Goal: Task Accomplishment & Management: Manage account settings

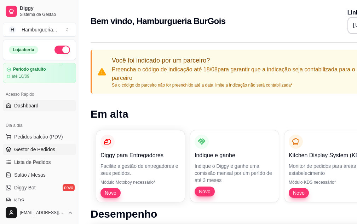
click at [44, 150] on span "Gestor de Pedidos" at bounding box center [34, 149] width 41 height 7
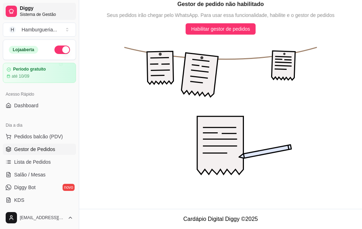
click at [31, 12] on span "Sistema de Gestão" at bounding box center [46, 15] width 53 height 6
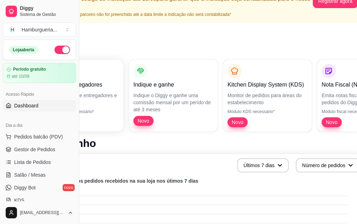
scroll to position [71, 79]
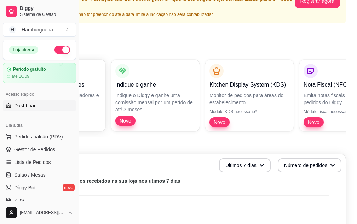
click at [248, 105] on p "Monitor de pedidos para áreas do estabelecimento" at bounding box center [249, 99] width 80 height 14
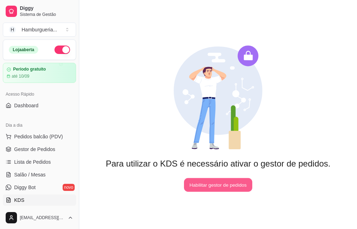
click at [243, 184] on button "Habilitar gestor de pedidos" at bounding box center [218, 185] width 68 height 14
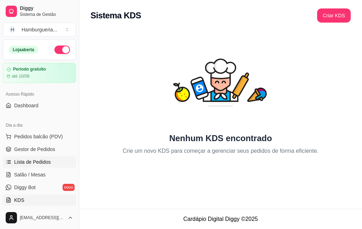
click at [42, 166] on link "Lista de Pedidos" at bounding box center [39, 162] width 73 height 11
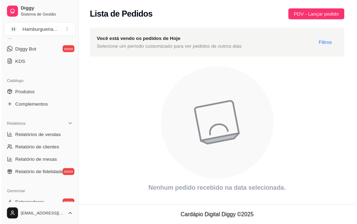
scroll to position [102, 0]
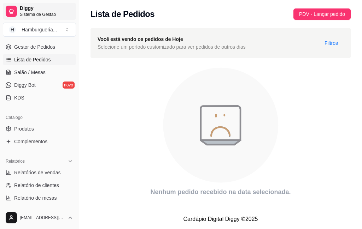
click at [33, 11] on span "Diggy" at bounding box center [46, 8] width 53 height 6
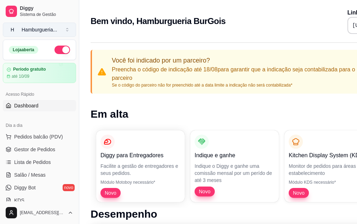
click at [48, 29] on div "Hamburgueria ..." at bounding box center [39, 29] width 35 height 7
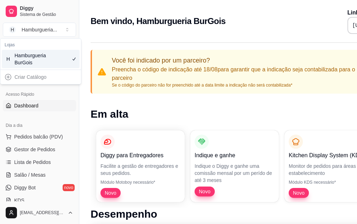
click at [42, 61] on div "Hamburgueria BurGois" at bounding box center [30, 59] width 32 height 14
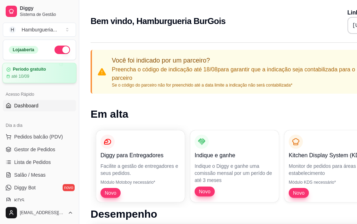
click at [54, 72] on div "Período gratuito" at bounding box center [39, 69] width 66 height 5
click at [57, 47] on button "button" at bounding box center [62, 50] width 16 height 8
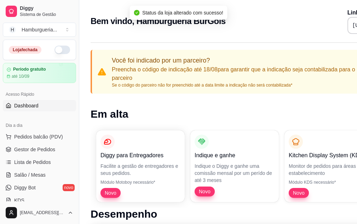
click at [60, 54] on button "button" at bounding box center [62, 50] width 16 height 8
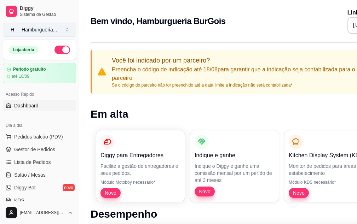
click at [70, 30] on button "H Hamburgueria ..." at bounding box center [39, 30] width 73 height 14
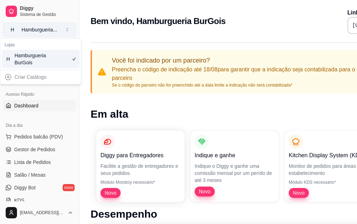
click at [70, 30] on button "H Hamburgueria ..." at bounding box center [39, 30] width 73 height 14
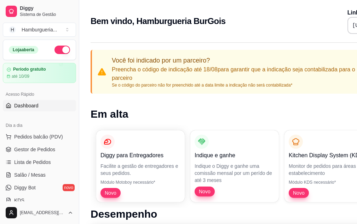
click at [37, 106] on span "Dashboard" at bounding box center [26, 105] width 24 height 7
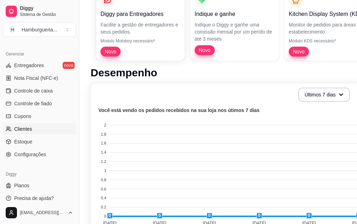
scroll to position [177, 0]
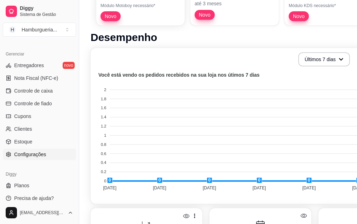
click at [37, 157] on span "Configurações" at bounding box center [30, 154] width 32 height 7
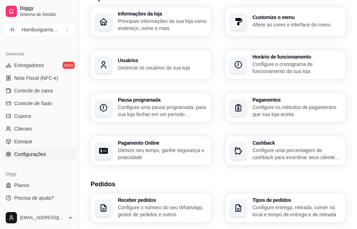
scroll to position [106, 0]
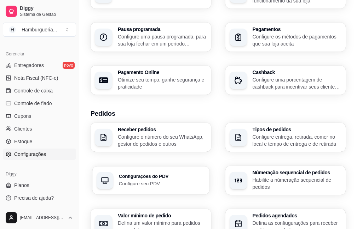
click at [205, 180] on p "Configure seu PDV" at bounding box center [162, 183] width 86 height 7
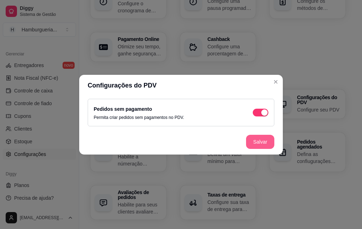
click at [265, 137] on button "Salvar" at bounding box center [260, 142] width 28 height 14
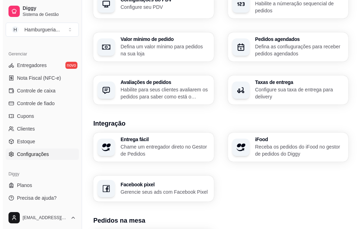
scroll to position [292, 0]
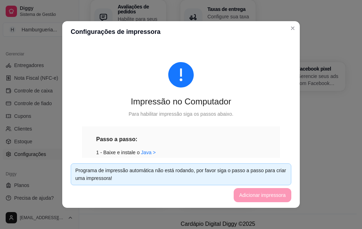
click at [156, 171] on div "Programa de impressão automática não está rodando, por favor siga o passo a pas…" at bounding box center [180, 175] width 211 height 16
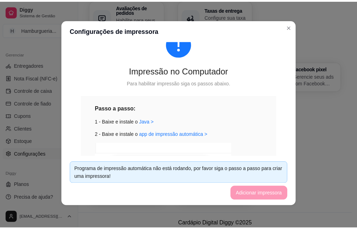
scroll to position [171, 0]
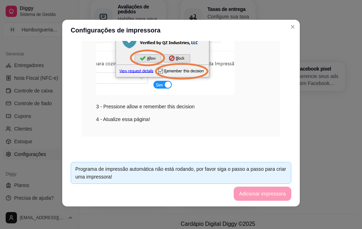
click at [265, 171] on div "Programa de impressão automática não está rodando, por favor siga o passo a pas…" at bounding box center [180, 173] width 211 height 16
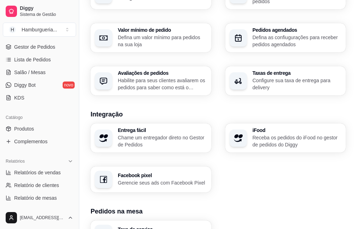
scroll to position [0, 0]
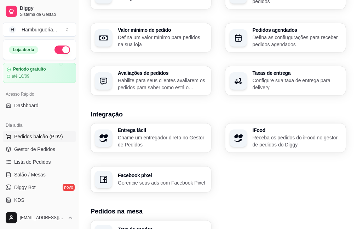
click at [51, 141] on button "Pedidos balcão (PDV)" at bounding box center [39, 136] width 73 height 11
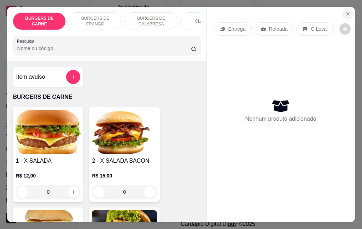
click at [346, 12] on icon "Close" at bounding box center [347, 13] width 3 height 3
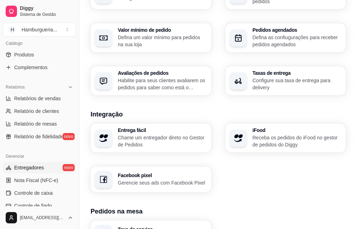
scroll to position [279, 0]
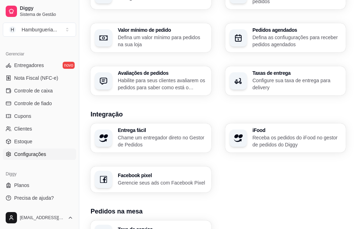
click at [31, 155] on span "Configurações" at bounding box center [30, 154] width 32 height 7
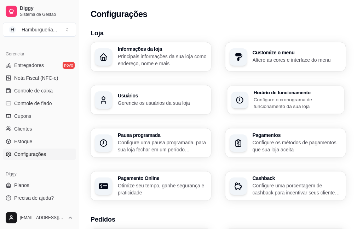
click at [253, 104] on p "Configure o cronograma de funcionamento da sua loja" at bounding box center [296, 103] width 86 height 14
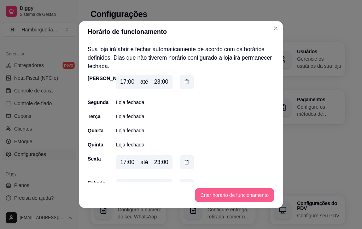
click at [252, 193] on button "Criar horário de funcionamento" at bounding box center [235, 195] width 80 height 14
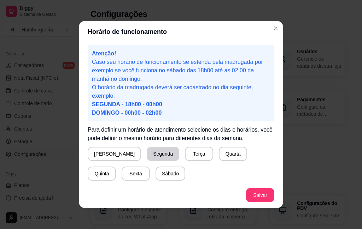
click at [147, 154] on button "Segunda" at bounding box center [163, 154] width 33 height 14
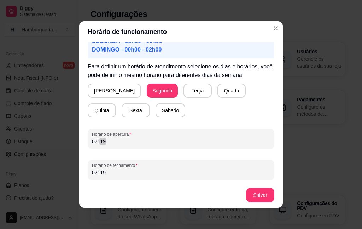
click at [102, 140] on div "19" at bounding box center [102, 141] width 7 height 7
click at [92, 143] on div "07" at bounding box center [94, 141] width 7 height 7
click at [256, 200] on button "Salvar" at bounding box center [260, 195] width 28 height 14
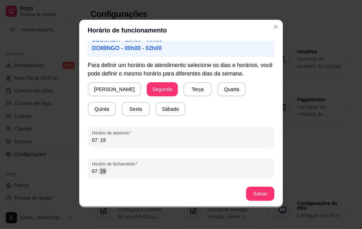
click at [104, 176] on div "Horário de fechamento 07 : 19" at bounding box center [181, 169] width 187 height 20
click at [253, 187] on footer "Salvar" at bounding box center [181, 193] width 204 height 25
click at [252, 197] on button "Salvar" at bounding box center [260, 194] width 28 height 14
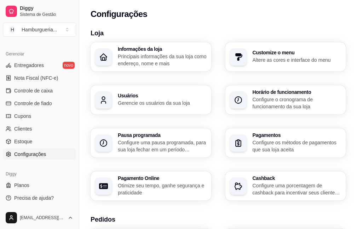
click at [229, 97] on div "button" at bounding box center [237, 100] width 17 height 17
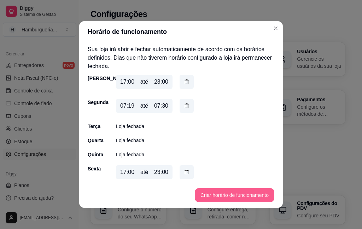
click at [238, 197] on button "Criar horário de funcionamento" at bounding box center [235, 195] width 80 height 14
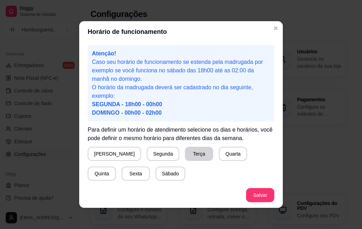
click at [185, 154] on button "Terça" at bounding box center [199, 154] width 28 height 14
click at [219, 154] on button "Quarta" at bounding box center [233, 154] width 28 height 14
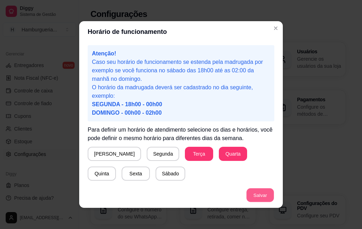
click at [260, 196] on button "Salvar" at bounding box center [260, 196] width 28 height 14
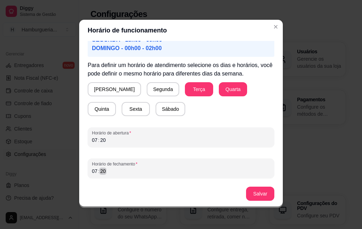
click at [79, 174] on div "Atenção! Caso seu horário de funcionamento se estenda pela madrugada por exempl…" at bounding box center [181, 111] width 204 height 140
click at [253, 192] on button "Salvar" at bounding box center [260, 194] width 28 height 14
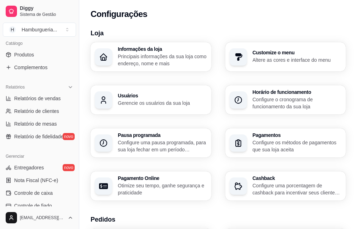
scroll to position [212, 0]
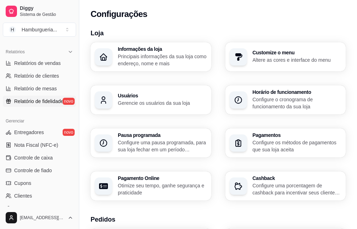
click at [55, 100] on span "Relatório de fidelidade" at bounding box center [38, 101] width 49 height 7
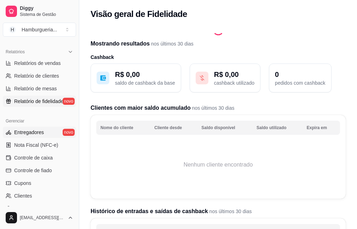
click at [55, 134] on link "Entregadores novo" at bounding box center [39, 132] width 73 height 11
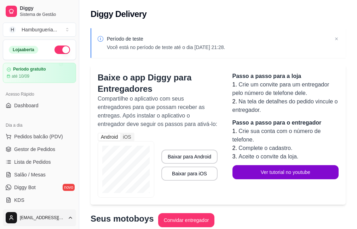
click at [67, 219] on html "Diggy Sistema de Gestão H Hamburgueria ... Loja aberta Período gratuito até 10/…" at bounding box center [178, 114] width 357 height 229
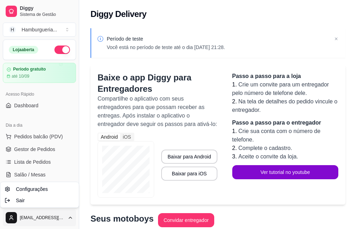
click at [57, 134] on html "Diggy Sistema de Gestão H Hamburgueria ... Loja aberta Período gratuito até 10/…" at bounding box center [181, 114] width 362 height 229
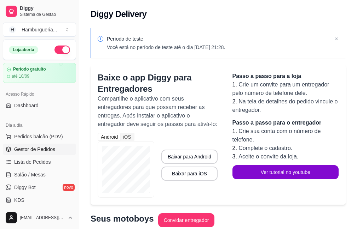
click at [51, 153] on span "Gestor de Pedidos" at bounding box center [34, 149] width 41 height 7
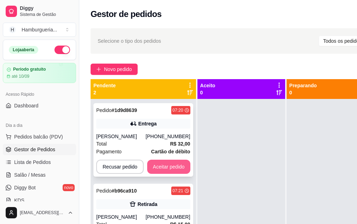
click at [172, 164] on button "Aceitar pedido" at bounding box center [168, 167] width 43 height 14
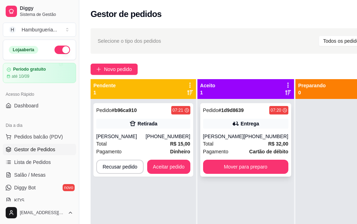
click at [245, 116] on div "Pedido # 1d9d8639 07:20 Entrega Nakson (11) 95845-7316 Total R$ 32,00 Pagamento…" at bounding box center [245, 140] width 91 height 74
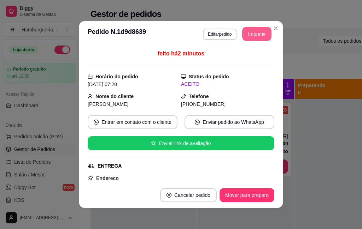
click at [258, 31] on button "Imprimir" at bounding box center [256, 34] width 29 height 14
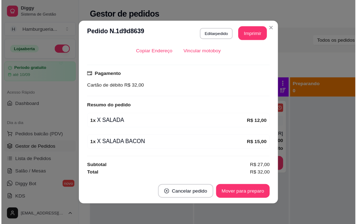
scroll to position [1, 0]
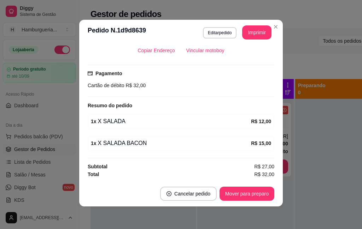
click at [197, 186] on footer "Cancelar pedido Mover para preparo" at bounding box center [181, 193] width 204 height 25
click at [197, 190] on button "Cancelar pedido" at bounding box center [188, 194] width 57 height 14
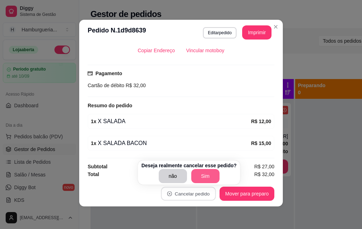
click at [199, 177] on button "Sim" at bounding box center [205, 176] width 28 height 14
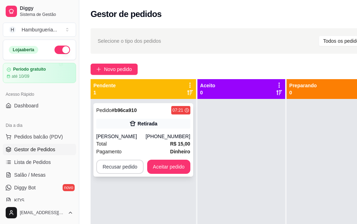
click at [114, 172] on button "Recusar pedido" at bounding box center [119, 167] width 47 height 14
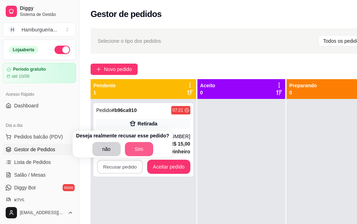
click at [142, 147] on button "Sim" at bounding box center [139, 149] width 28 height 14
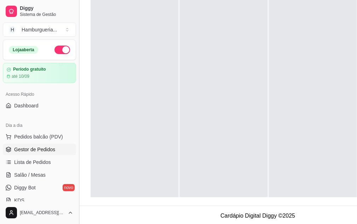
scroll to position [0, 0]
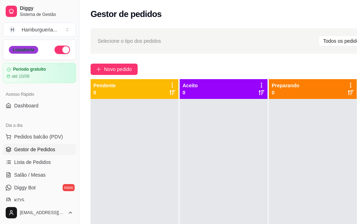
click at [37, 53] on div "Loja aberta" at bounding box center [23, 50] width 29 height 8
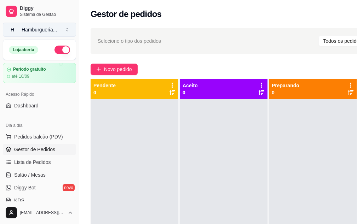
click at [69, 27] on button "H Hamburgueria ..." at bounding box center [39, 30] width 73 height 14
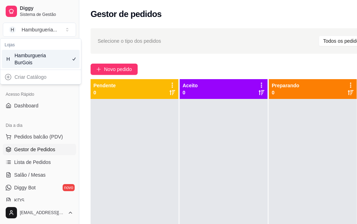
click at [40, 57] on div "Hamburgueria BurGois" at bounding box center [30, 59] width 32 height 14
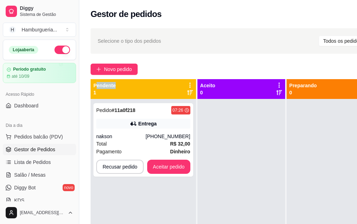
drag, startPoint x: 96, startPoint y: 84, endPoint x: 126, endPoint y: 84, distance: 30.0
click at [126, 84] on div "Pendente 1" at bounding box center [143, 89] width 100 height 14
click at [129, 86] on div "Pendente 1" at bounding box center [143, 89] width 100 height 14
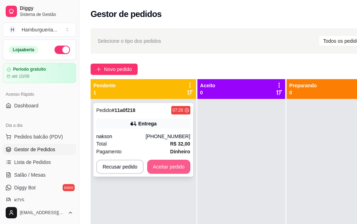
click at [174, 165] on button "Aceitar pedido" at bounding box center [168, 167] width 43 height 14
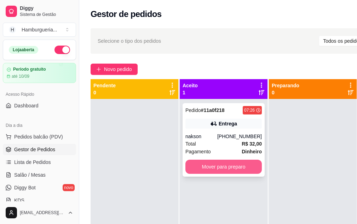
click at [226, 169] on button "Mover para preparo" at bounding box center [223, 167] width 76 height 14
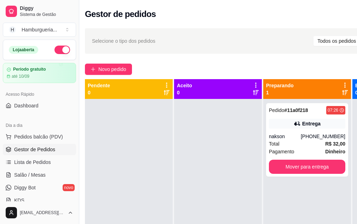
scroll to position [0, 79]
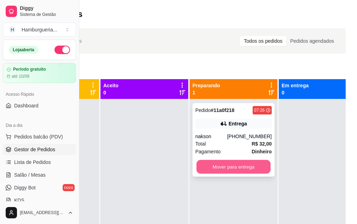
click at [232, 169] on button "Mover para entrega" at bounding box center [233, 167] width 74 height 14
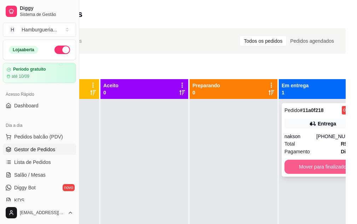
click at [321, 169] on button "Mover para finalizado" at bounding box center [322, 167] width 76 height 14
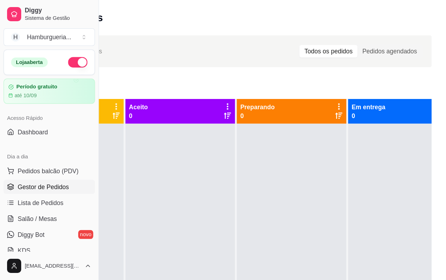
scroll to position [0, 0]
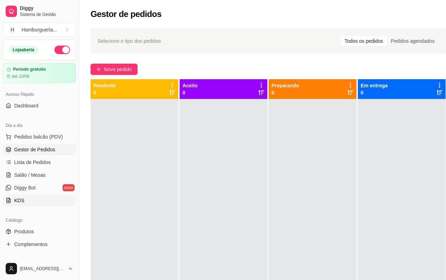
click at [25, 202] on link "KDS" at bounding box center [39, 200] width 73 height 11
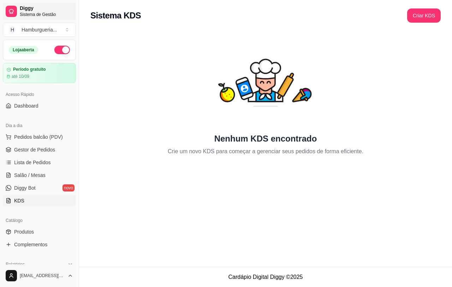
click at [38, 15] on span "Sistema de Gestão" at bounding box center [46, 15] width 53 height 6
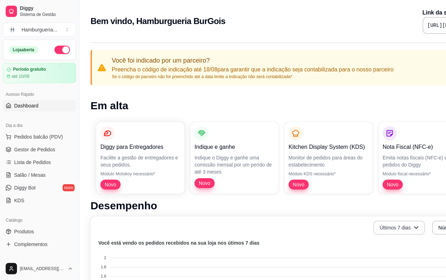
click at [362, 225] on button "Últimos 7 dias" at bounding box center [399, 228] width 52 height 14
click at [362, 225] on button "Últimos 7 dias" at bounding box center [399, 228] width 50 height 14
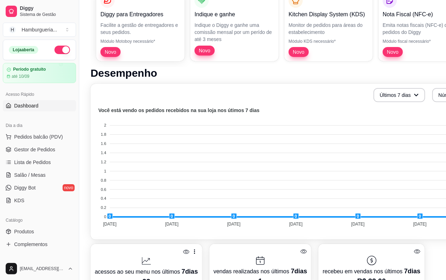
scroll to position [221, 0]
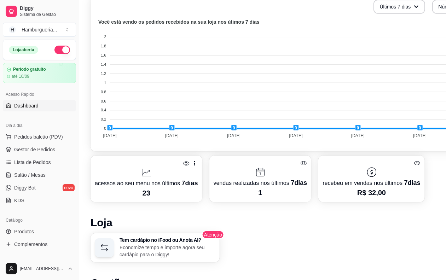
click at [184, 163] on icon at bounding box center [186, 163] width 7 height 7
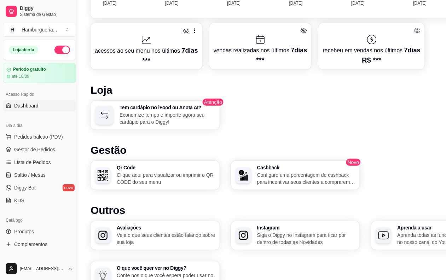
scroll to position [391, 0]
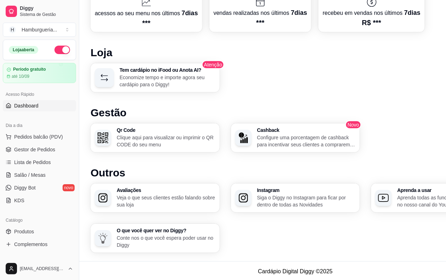
click at [154, 136] on p "Clique aqui para visualizar ou imprimir o QR CODE do seu menu" at bounding box center [166, 141] width 99 height 14
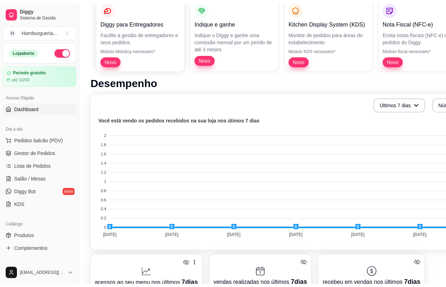
scroll to position [0, 0]
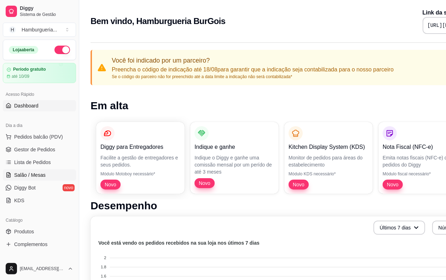
click at [41, 174] on span "Salão / Mesas" at bounding box center [29, 174] width 31 height 7
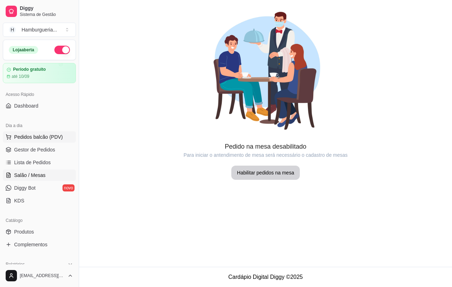
click at [35, 138] on span "Pedidos balcão (PDV)" at bounding box center [38, 136] width 49 height 7
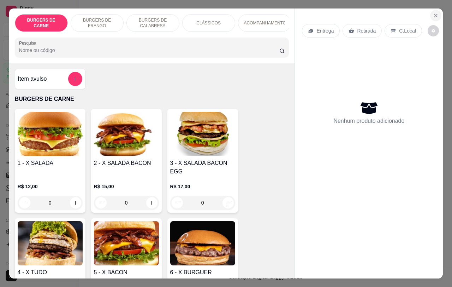
click at [362, 13] on icon "Close" at bounding box center [436, 16] width 6 height 6
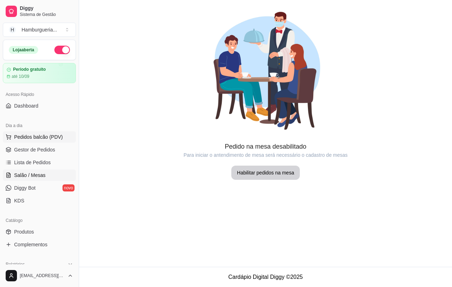
click at [46, 138] on span "Pedidos balcão (PDV)" at bounding box center [38, 136] width 49 height 7
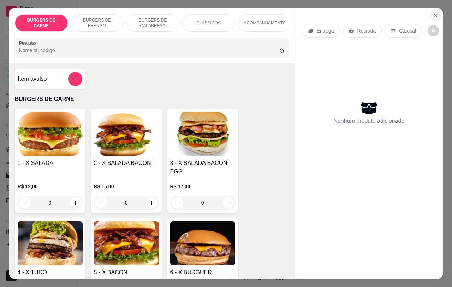
click at [362, 13] on icon "Close" at bounding box center [436, 16] width 6 height 6
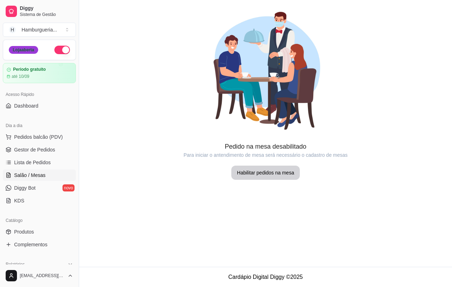
click at [23, 50] on div "Loja aberta" at bounding box center [23, 50] width 29 height 8
click at [42, 87] on div "Acesso Rápido Dashboard" at bounding box center [39, 100] width 79 height 28
click at [38, 108] on link "Dashboard" at bounding box center [39, 105] width 73 height 11
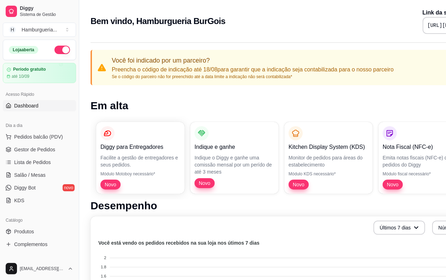
scroll to position [221, 0]
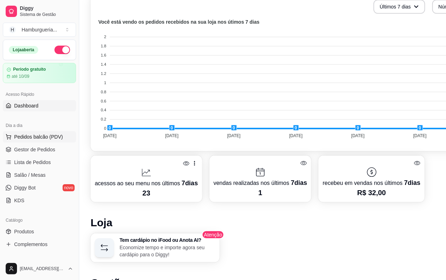
click at [29, 136] on span "Pedidos balcão (PDV)" at bounding box center [38, 136] width 49 height 7
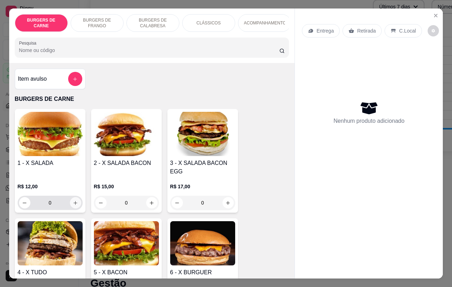
click at [74, 205] on icon "increase-product-quantity" at bounding box center [76, 203] width 4 height 4
type input "1"
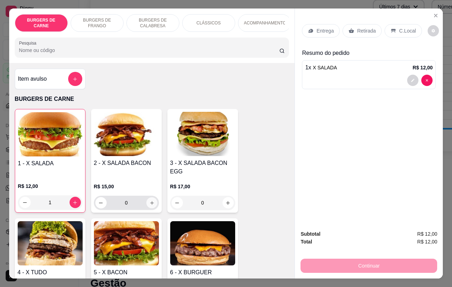
click at [148, 208] on button "increase-product-quantity" at bounding box center [151, 202] width 11 height 11
type input "1"
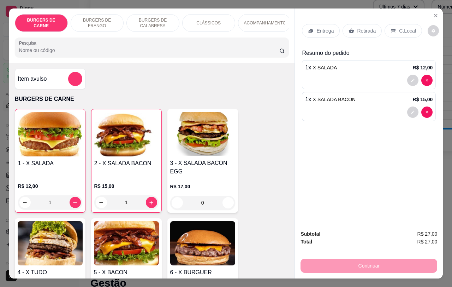
click at [350, 29] on icon at bounding box center [351, 31] width 5 height 5
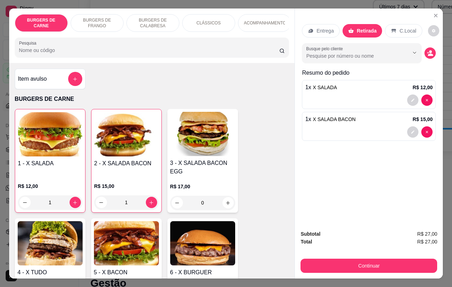
click at [329, 30] on p "Entrega" at bounding box center [325, 30] width 17 height 7
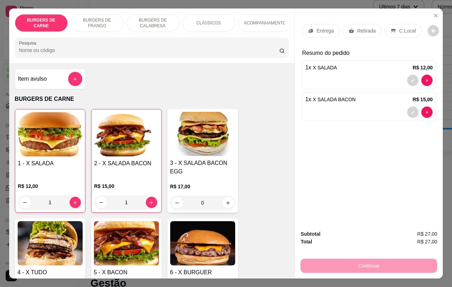
click at [359, 28] on p "Retirada" at bounding box center [366, 30] width 19 height 7
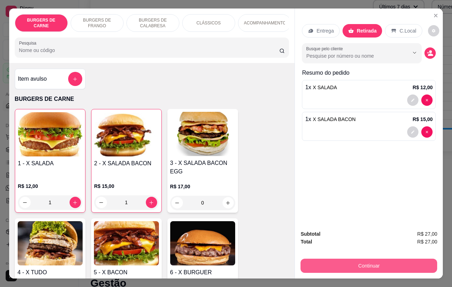
click at [362, 229] on button "Continuar" at bounding box center [369, 265] width 137 height 14
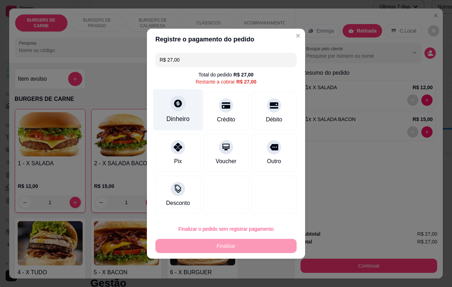
click at [182, 107] on div at bounding box center [178, 103] width 16 height 16
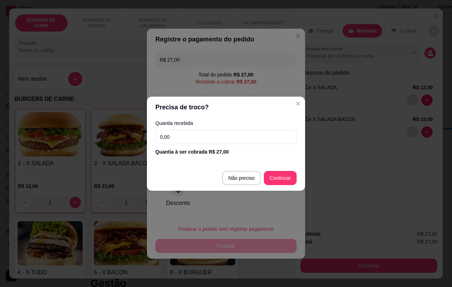
click at [238, 135] on input "0,00" at bounding box center [225, 137] width 141 height 14
type input "27,00"
type input "R$ 0,00"
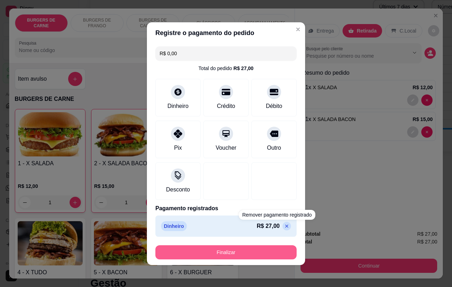
click at [234, 229] on button "Finalizar" at bounding box center [225, 252] width 141 height 14
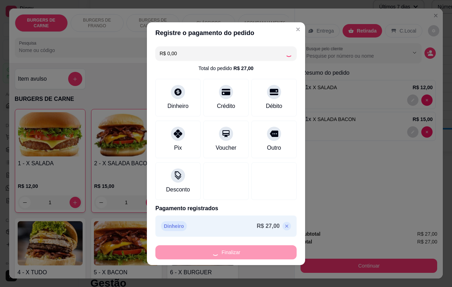
type input "0"
type input "-R$ 27,00"
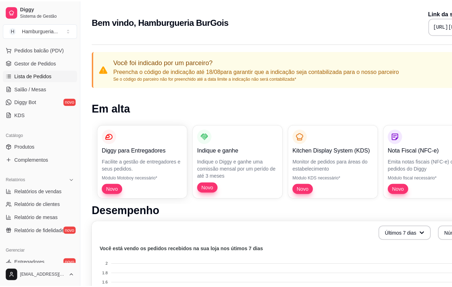
scroll to position [133, 0]
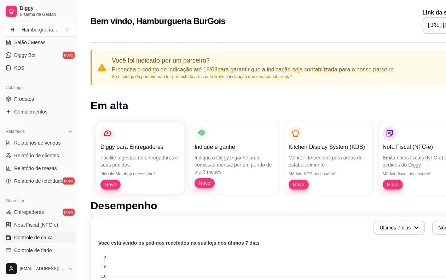
click at [42, 229] on span "Controle de caixa" at bounding box center [33, 237] width 39 height 7
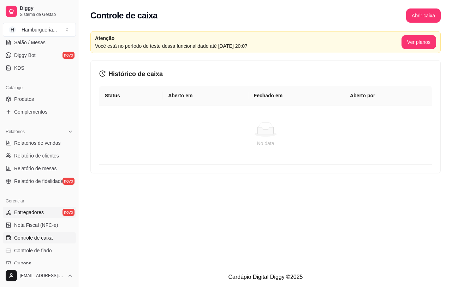
scroll to position [177, 0]
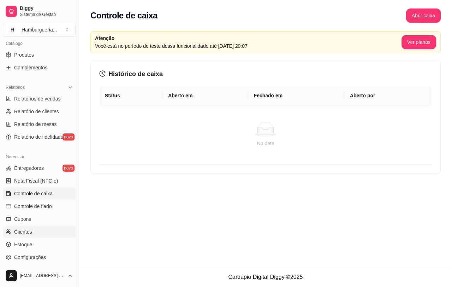
click at [27, 229] on span "Clientes" at bounding box center [23, 231] width 18 height 7
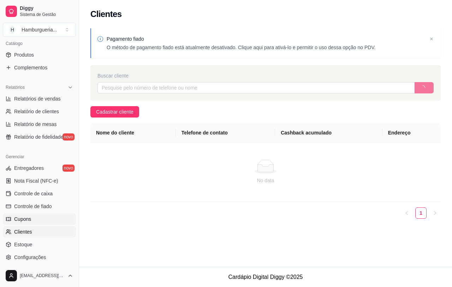
click at [37, 216] on link "Cupons" at bounding box center [39, 218] width 73 height 11
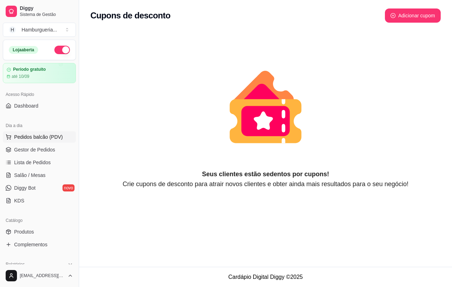
click at [34, 135] on span "Pedidos balcão (PDV)" at bounding box center [38, 136] width 49 height 7
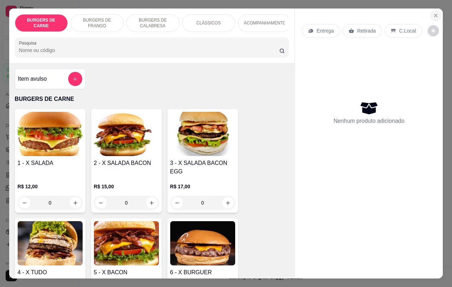
click at [362, 14] on icon "Close" at bounding box center [436, 16] width 6 height 6
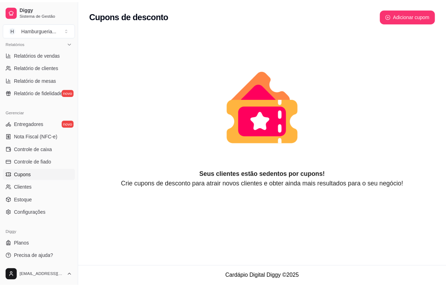
scroll to position [222, 0]
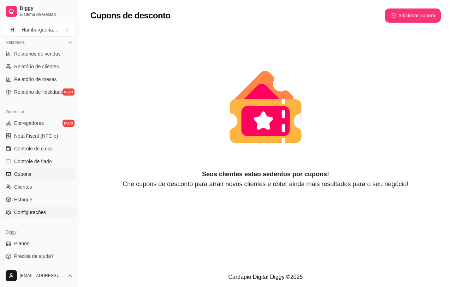
click at [36, 215] on span "Configurações" at bounding box center [30, 211] width 32 height 7
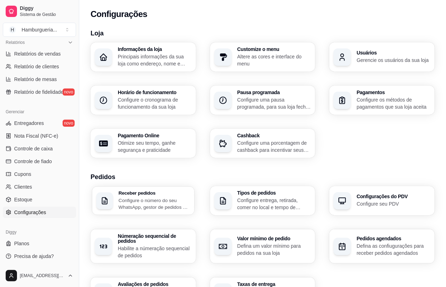
click at [160, 205] on p "Configure o número do seu WhatsApp, gestor de pedidos e outros" at bounding box center [153, 203] width 71 height 14
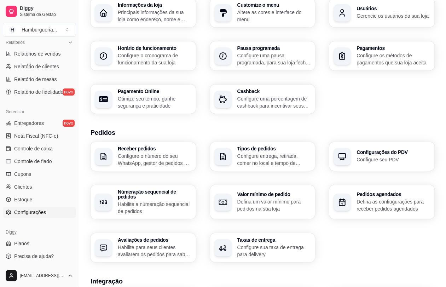
scroll to position [88, 0]
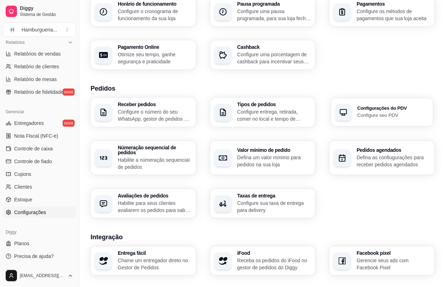
click at [362, 112] on p "Configure seu PDV" at bounding box center [392, 115] width 71 height 7
click at [164, 156] on p "Habilite a númeração sequencial de pedidos" at bounding box center [155, 163] width 74 height 14
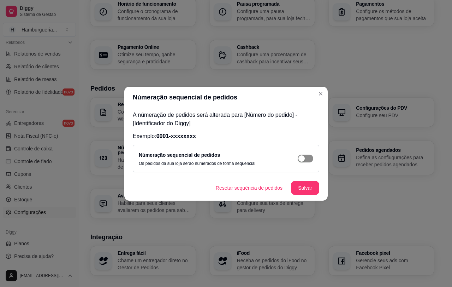
click at [306, 160] on span "button" at bounding box center [306, 158] width 16 height 8
click at [306, 189] on button "Salvar" at bounding box center [305, 188] width 28 height 14
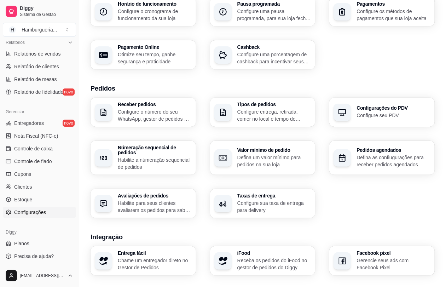
click at [362, 154] on p "Defina as confiugurações para receber pedidos agendados" at bounding box center [393, 161] width 74 height 14
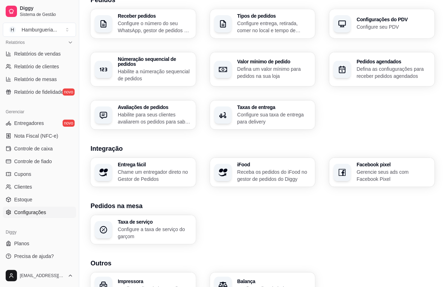
scroll to position [211, 0]
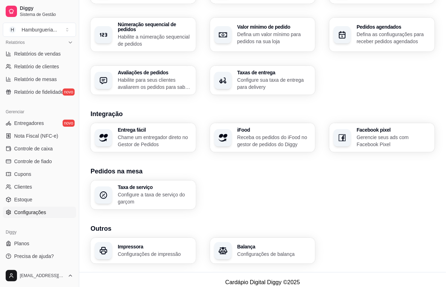
click at [149, 229] on p "Configurações de impressão" at bounding box center [155, 253] width 74 height 7
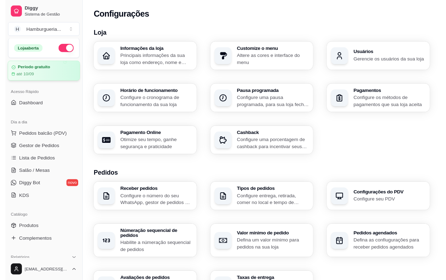
scroll to position [0, 0]
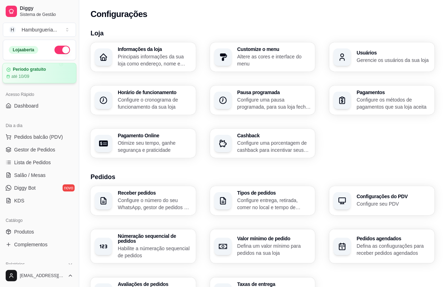
click at [51, 70] on div "Período gratuito" at bounding box center [39, 69] width 66 height 5
click at [42, 13] on span "Sistema de Gestão" at bounding box center [46, 15] width 53 height 6
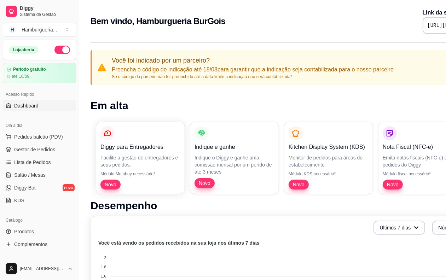
click at [362, 154] on p "Emita notas fiscais (NFC-e) do seus pedidos do Diggy" at bounding box center [422, 161] width 80 height 14
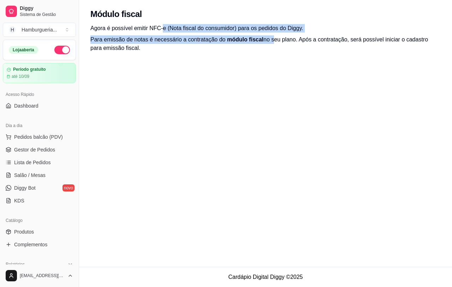
drag, startPoint x: 161, startPoint y: 29, endPoint x: 269, endPoint y: 34, distance: 108.3
click at [269, 34] on div "Agora é possível emitir NFC-e (Nota fiscal do consumidor) para os pedidos do Di…" at bounding box center [265, 46] width 373 height 45
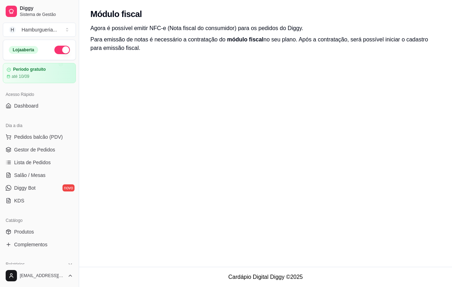
click at [273, 60] on div "Agora é possível emitir NFC-e (Nota fiscal do consumidor) para os pedidos do Di…" at bounding box center [265, 46] width 373 height 45
click at [54, 151] on link "Gestor de Pedidos" at bounding box center [39, 149] width 73 height 11
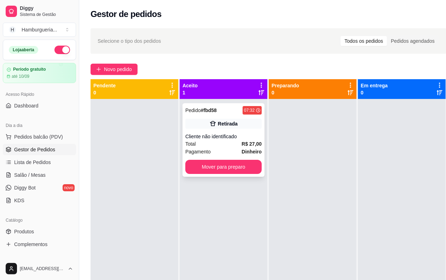
click at [225, 124] on div "Retirada" at bounding box center [228, 123] width 20 height 7
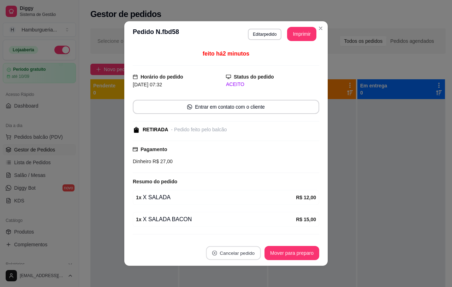
click at [239, 229] on button "Cancelar pedido" at bounding box center [233, 253] width 55 height 14
click at [246, 229] on button "Sim" at bounding box center [250, 235] width 28 height 14
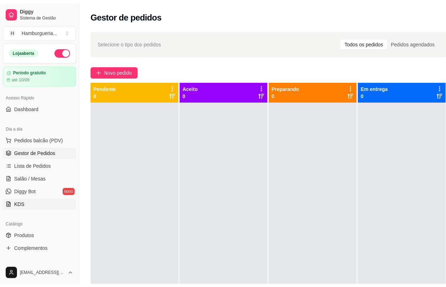
scroll to position [88, 0]
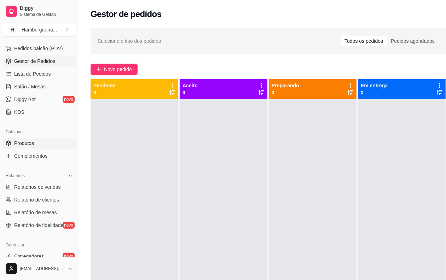
click at [41, 138] on link "Produtos" at bounding box center [39, 142] width 73 height 11
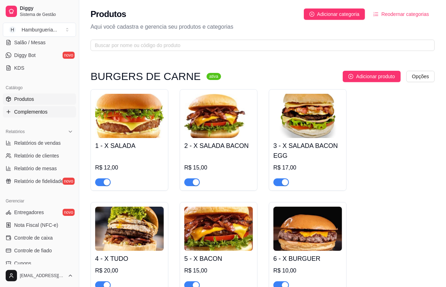
scroll to position [177, 0]
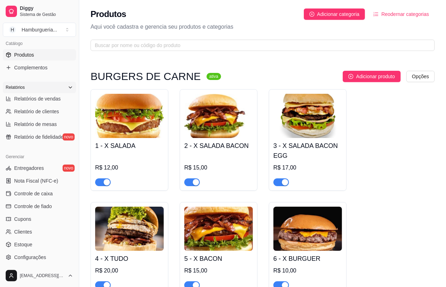
click at [67, 88] on icon at bounding box center [70, 87] width 6 height 6
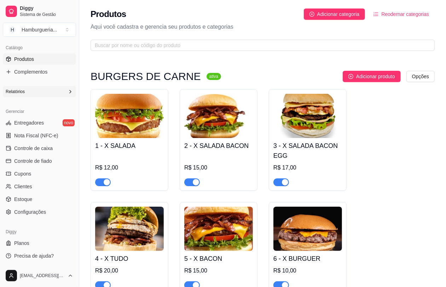
scroll to position [172, 0]
click at [67, 93] on icon at bounding box center [70, 92] width 6 height 6
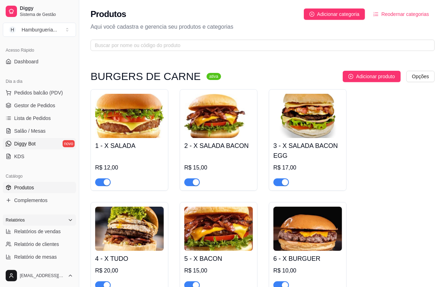
scroll to position [88, 0]
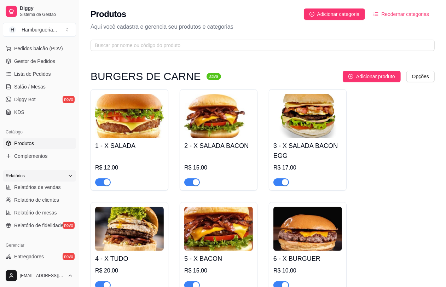
click at [67, 173] on icon at bounding box center [70, 176] width 6 height 6
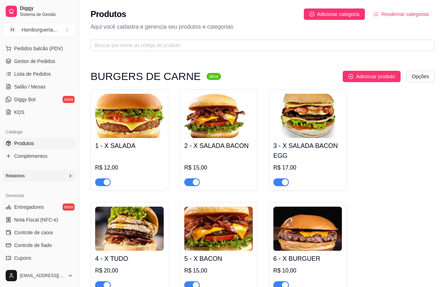
click at [67, 173] on icon at bounding box center [70, 176] width 6 height 6
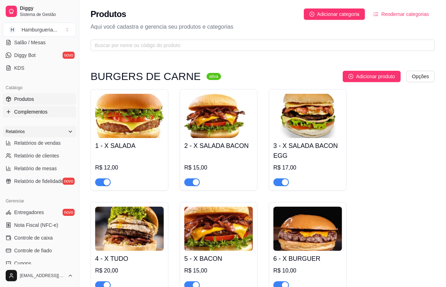
scroll to position [221, 0]
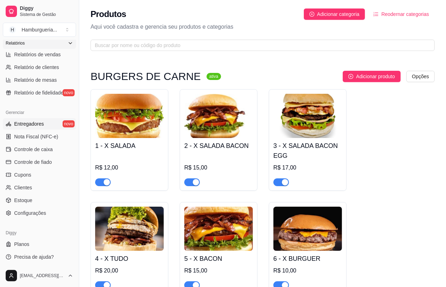
click at [36, 126] on span "Entregadores" at bounding box center [29, 123] width 30 height 7
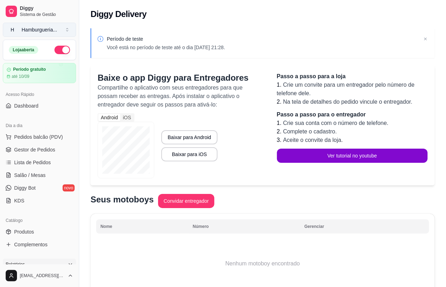
click at [46, 34] on button "H Hamburgueria ..." at bounding box center [39, 30] width 73 height 14
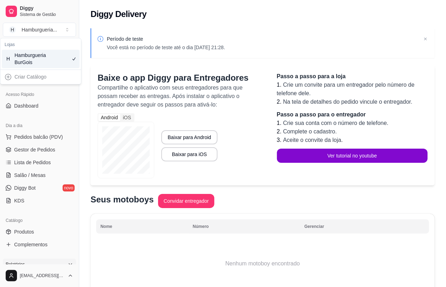
click at [44, 59] on div "Hamburgueria BurGois" at bounding box center [30, 59] width 32 height 14
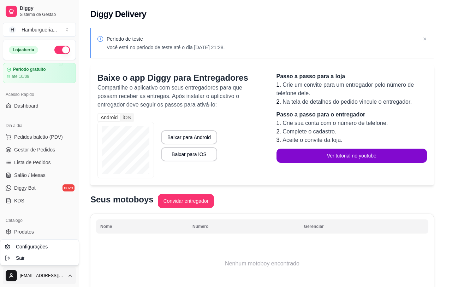
click at [71, 229] on html "Diggy Sistema de Gestão H Hamburgueria ... Loja aberta Período gratuito até 10/…" at bounding box center [226, 143] width 452 height 287
click at [49, 229] on link "Configurações" at bounding box center [40, 246] width 76 height 11
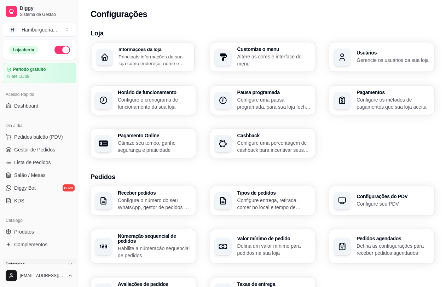
click at [155, 49] on h3 "Informações da loja" at bounding box center [153, 49] width 71 height 5
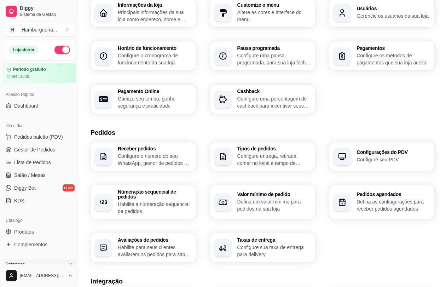
click at [288, 162] on p "Configure entrega, retirada, comer no local e tempo de entrega e de retirada" at bounding box center [274, 159] width 74 height 14
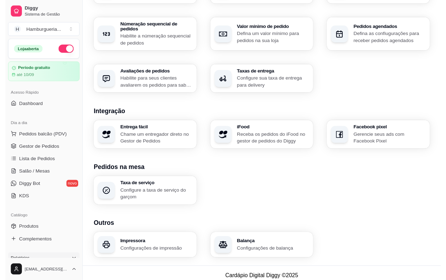
scroll to position [0, 0]
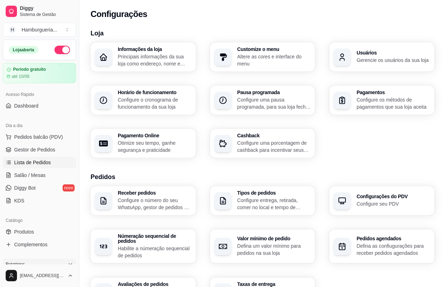
click at [45, 160] on span "Lista de Pedidos" at bounding box center [32, 162] width 37 height 7
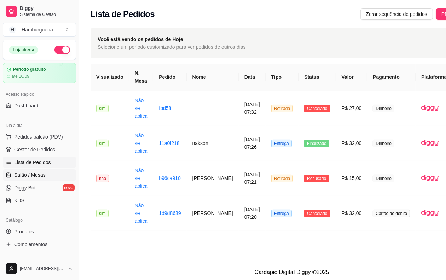
click at [36, 176] on span "Salão / Mesas" at bounding box center [29, 174] width 31 height 7
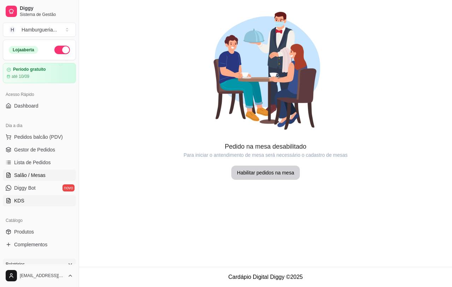
click at [35, 203] on link "KDS" at bounding box center [39, 200] width 73 height 11
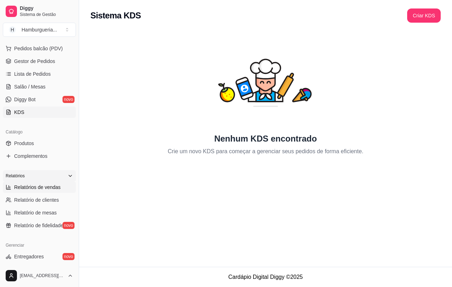
scroll to position [133, 0]
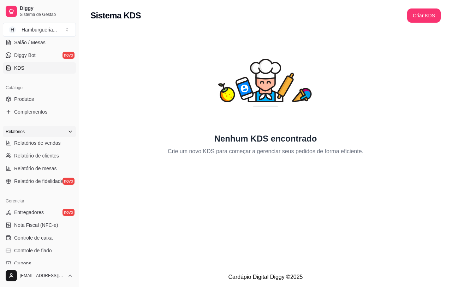
click at [67, 129] on icon at bounding box center [70, 132] width 6 height 6
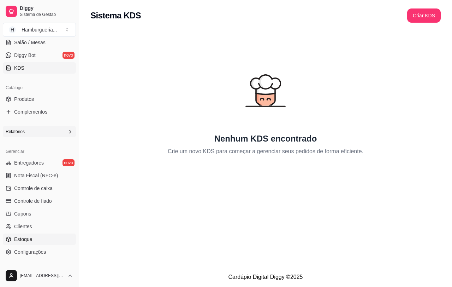
click at [34, 229] on link "Estoque" at bounding box center [39, 238] width 73 height 11
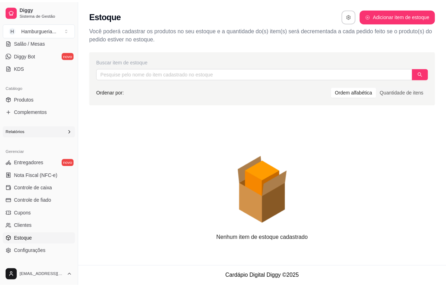
scroll to position [172, 0]
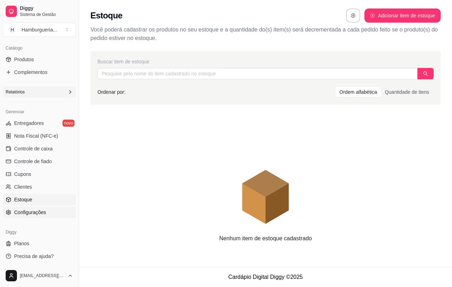
click at [43, 207] on link "Configurações" at bounding box center [39, 211] width 73 height 11
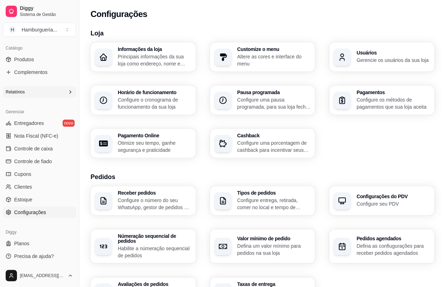
click at [164, 104] on p "Configure o cronograma de funcionamento da sua loja" at bounding box center [155, 103] width 74 height 14
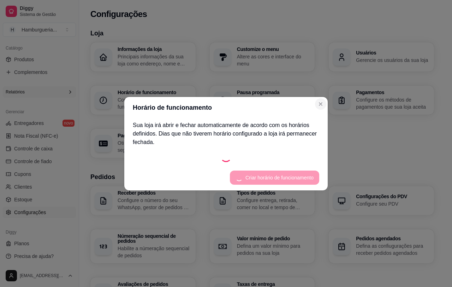
click at [321, 105] on section "Horário de funcionamento Sua loja irá abrir e fechar automaticamente de acordo …" at bounding box center [226, 143] width 204 height 93
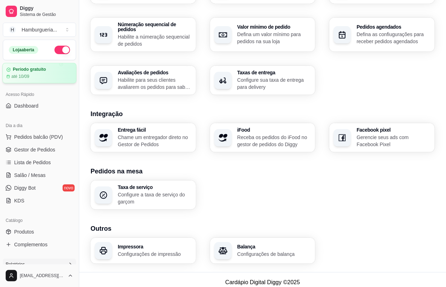
click at [29, 71] on article "Período gratuito" at bounding box center [29, 69] width 33 height 5
click at [36, 13] on span "Sistema de Gestão" at bounding box center [46, 15] width 53 height 6
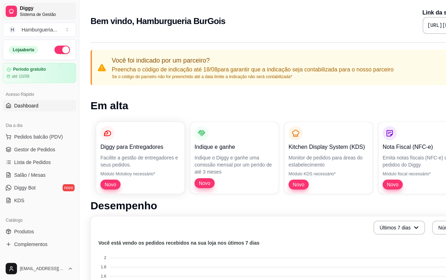
click at [65, 13] on span "Sistema de Gestão" at bounding box center [46, 15] width 53 height 6
click at [67, 29] on button "H Hamburgueria ..." at bounding box center [39, 30] width 73 height 14
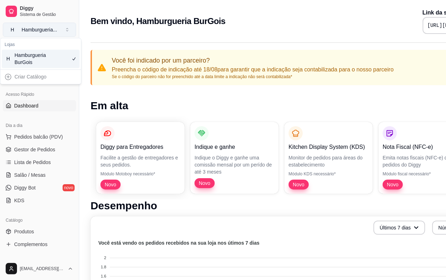
click at [67, 29] on button "H Hamburgueria ..." at bounding box center [39, 30] width 73 height 14
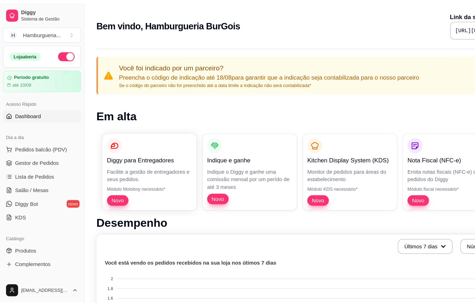
scroll to position [133, 0]
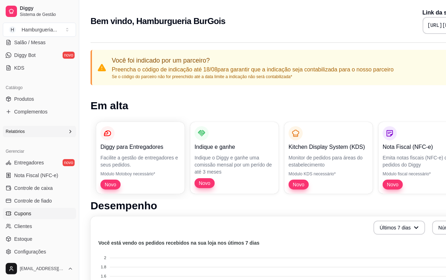
click at [37, 213] on link "Cupons" at bounding box center [39, 213] width 73 height 11
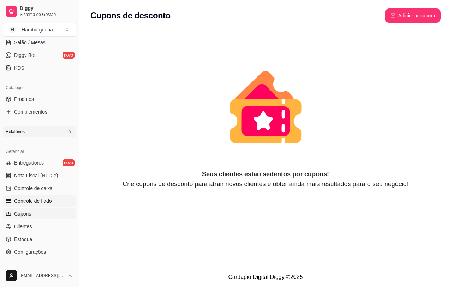
click at [42, 202] on span "Controle de fiado" at bounding box center [33, 200] width 38 height 7
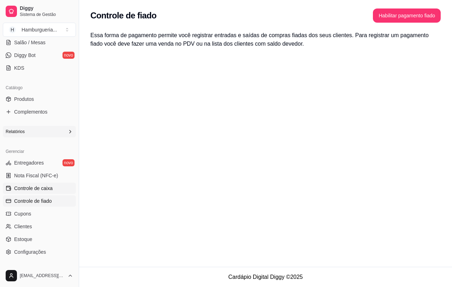
click at [42, 184] on link "Controle de caixa" at bounding box center [39, 187] width 73 height 11
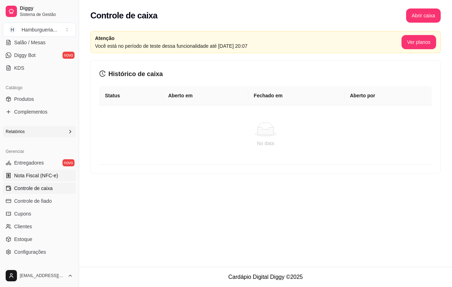
click at [45, 179] on span "Nota Fiscal (NFC-e)" at bounding box center [36, 175] width 44 height 7
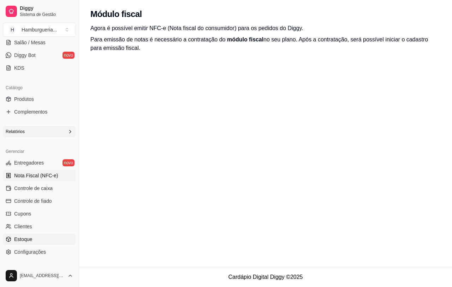
click at [46, 229] on link "Estoque" at bounding box center [39, 238] width 73 height 11
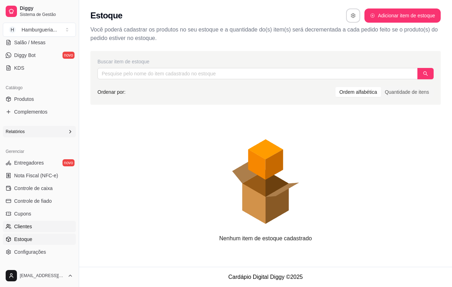
click at [41, 226] on link "Clientes" at bounding box center [39, 226] width 73 height 11
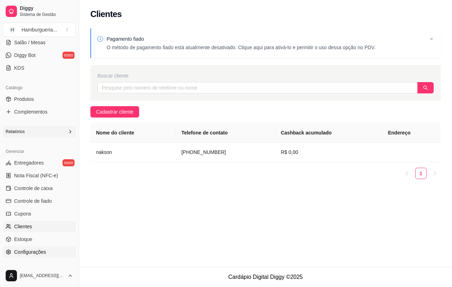
click at [38, 229] on span "Configurações" at bounding box center [30, 251] width 32 height 7
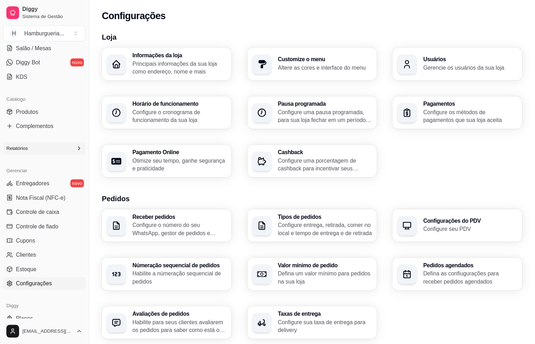
scroll to position [116, 0]
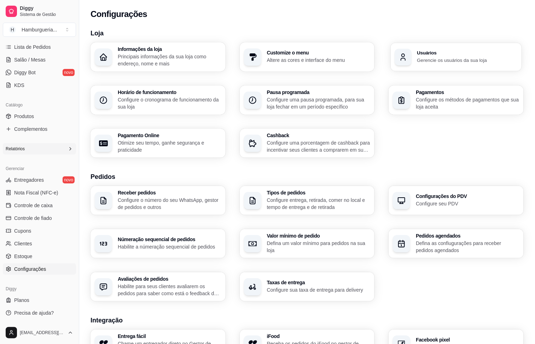
click at [362, 64] on div "Usuários Gerencie os usuários da sua loja" at bounding box center [455, 57] width 131 height 28
click at [175, 53] on p "Principais informações da sua loja como endereço, nome e mais" at bounding box center [169, 60] width 100 height 14
click at [353, 52] on h3 "Customize o menu" at bounding box center [319, 52] width 104 height 5
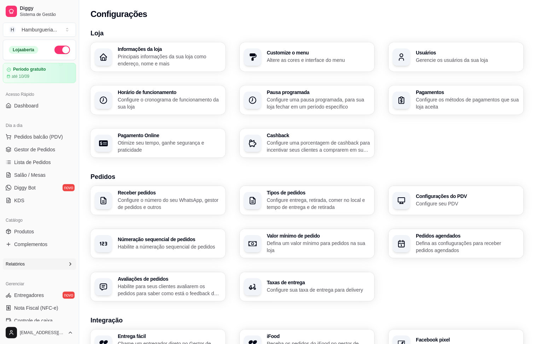
click at [159, 199] on p "Configure o número do seu WhatsApp, gestor de pedidos e outros" at bounding box center [170, 203] width 104 height 14
click at [57, 163] on link "Lista de Pedidos" at bounding box center [39, 162] width 73 height 11
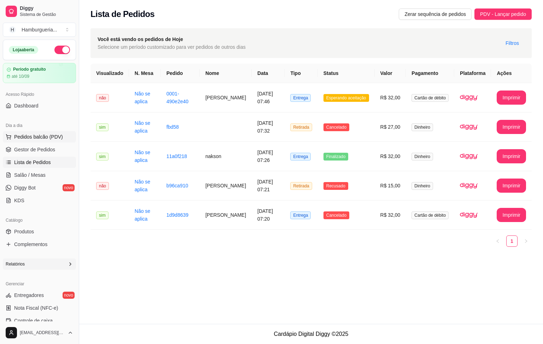
click at [57, 136] on span "Pedidos balcão (PDV)" at bounding box center [38, 136] width 49 height 7
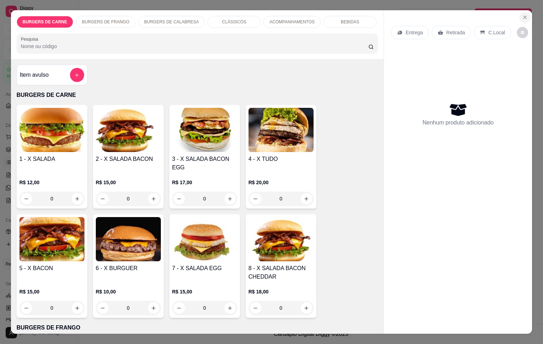
click at [362, 14] on icon "Close" at bounding box center [525, 17] width 6 height 6
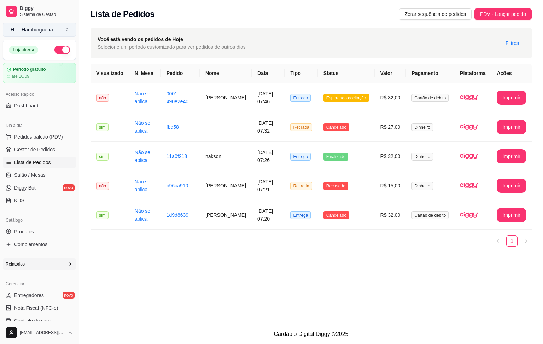
click at [61, 34] on button "H Hamburgueria ..." at bounding box center [39, 30] width 73 height 14
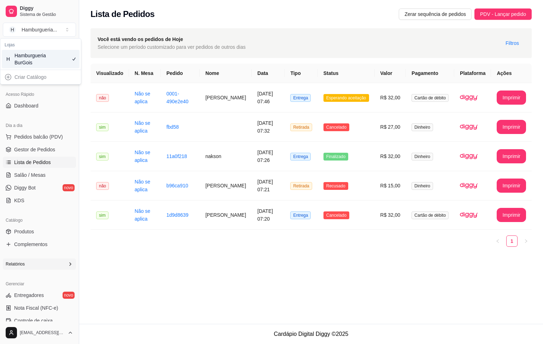
click at [52, 58] on div "H Hamburgueria BurGois" at bounding box center [41, 59] width 78 height 18
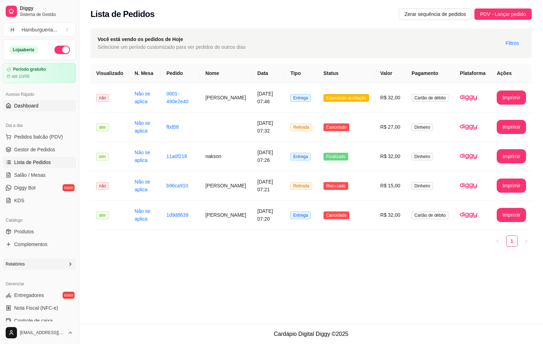
click at [41, 102] on link "Dashboard" at bounding box center [39, 105] width 73 height 11
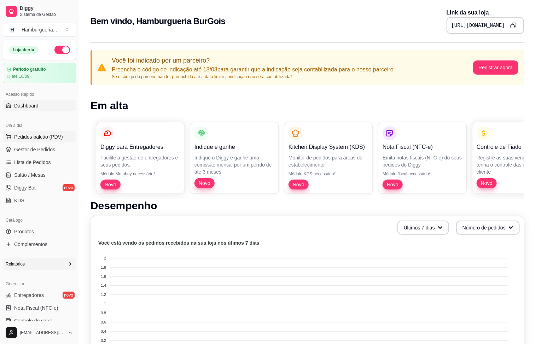
click at [41, 136] on span "Pedidos balcão (PDV)" at bounding box center [38, 136] width 49 height 7
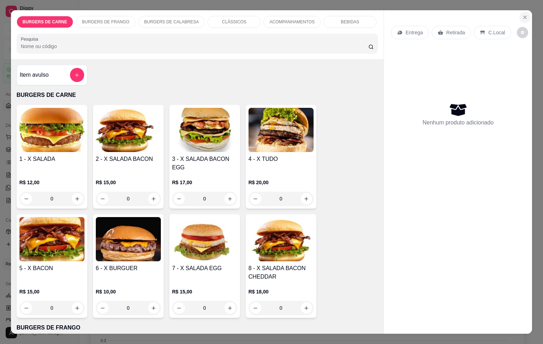
click at [362, 16] on icon "Close" at bounding box center [525, 17] width 6 height 6
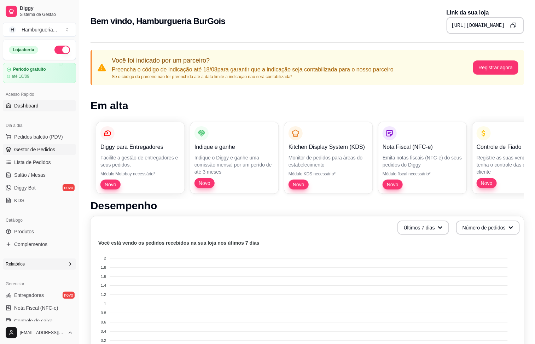
click at [41, 148] on span "Gestor de Pedidos" at bounding box center [34, 149] width 41 height 7
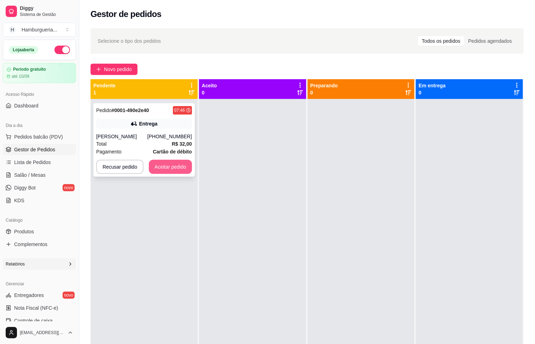
click at [181, 166] on button "Aceitar pedido" at bounding box center [170, 167] width 43 height 14
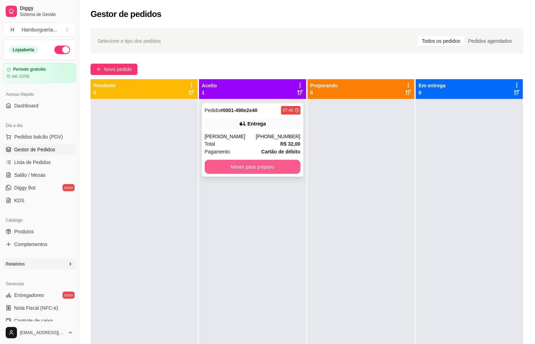
click at [262, 172] on button "Mover para preparo" at bounding box center [253, 167] width 96 height 14
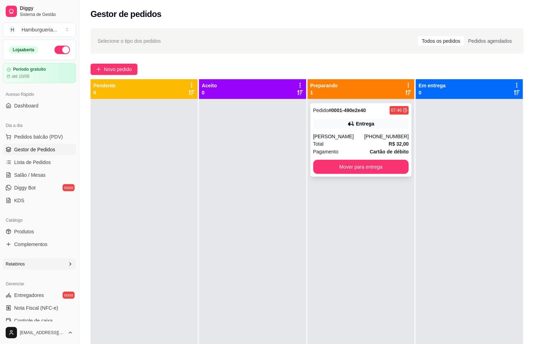
click at [362, 114] on div "Pedido # 0001-490e2e40 07:46" at bounding box center [361, 110] width 96 height 8
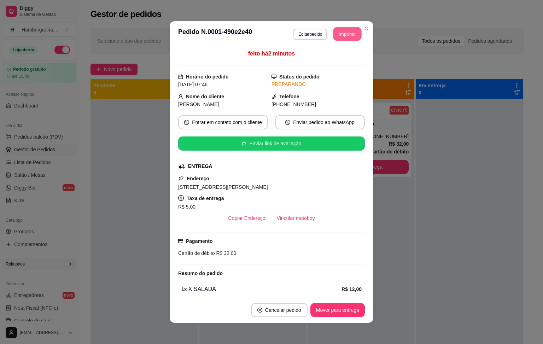
click at [342, 31] on button "Imprimir" at bounding box center [347, 34] width 28 height 14
click at [341, 37] on button "Imprimir" at bounding box center [347, 34] width 28 height 14
click at [238, 219] on button "Copiar Endereço" at bounding box center [247, 218] width 48 height 14
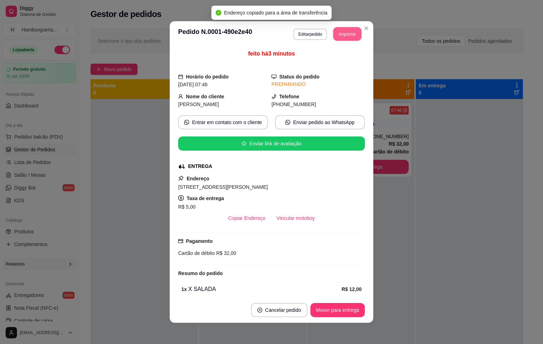
click at [346, 36] on button "Imprimir" at bounding box center [347, 34] width 28 height 14
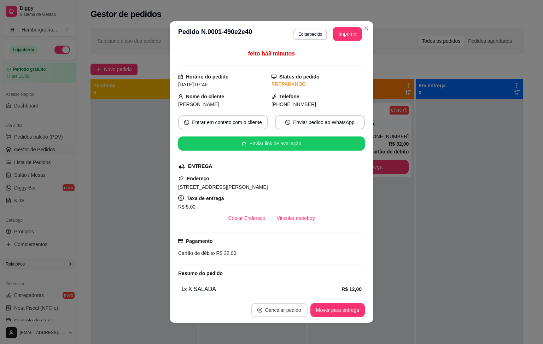
click at [274, 229] on button "Cancelar pedido" at bounding box center [279, 310] width 57 height 14
click at [335, 229] on button "Mover para entrega" at bounding box center [337, 310] width 54 height 14
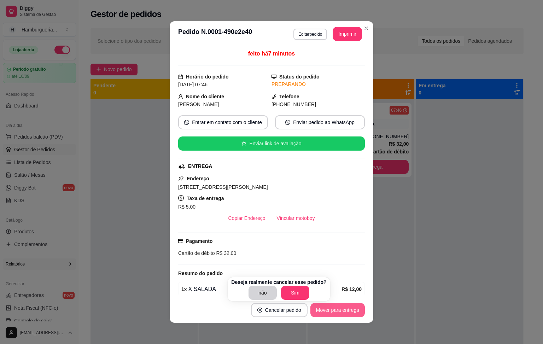
click at [335, 229] on button "Mover para entrega" at bounding box center [337, 310] width 54 height 14
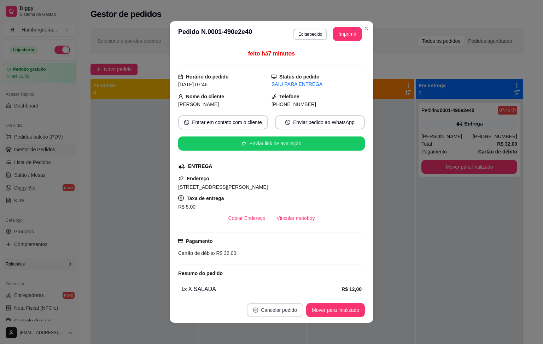
click at [266, 229] on button "Cancelar pedido" at bounding box center [275, 310] width 57 height 14
click at [281, 229] on button "Sim" at bounding box center [291, 293] width 28 height 14
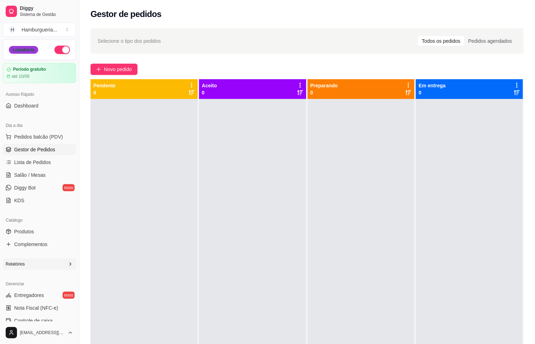
click at [33, 48] on div "Loja aberta" at bounding box center [23, 50] width 29 height 8
click at [46, 159] on span "Lista de Pedidos" at bounding box center [32, 162] width 37 height 7
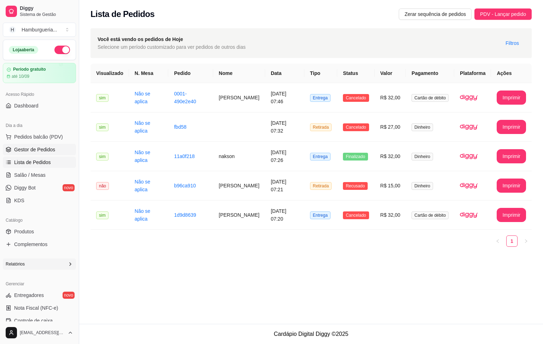
click at [48, 153] on span "Gestor de Pedidos" at bounding box center [34, 149] width 41 height 7
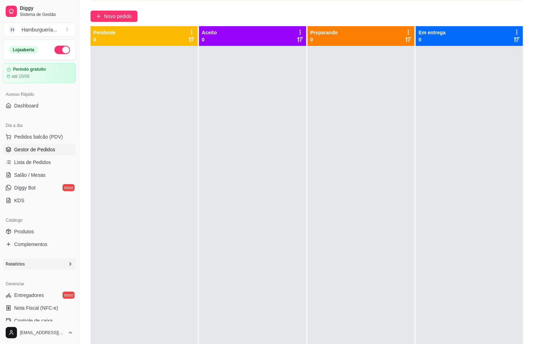
scroll to position [19, 0]
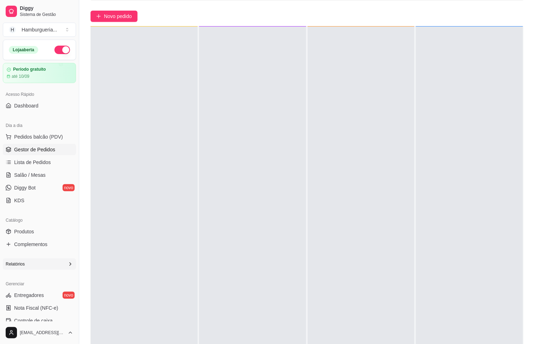
click at [52, 229] on div "Relatórios" at bounding box center [39, 263] width 73 height 11
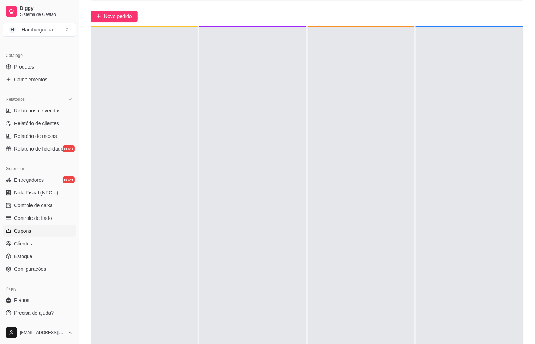
scroll to position [112, 0]
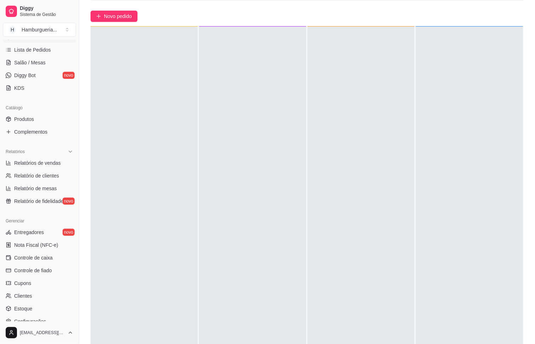
click at [67, 153] on icon at bounding box center [70, 152] width 6 height 6
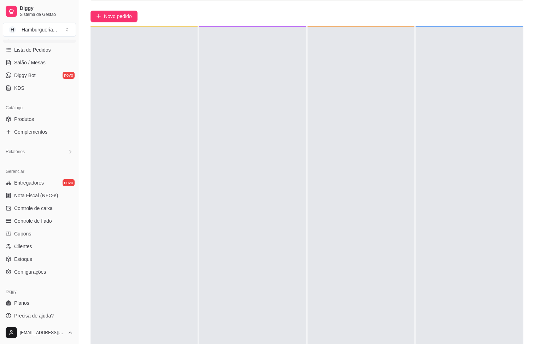
click at [67, 153] on icon at bounding box center [70, 152] width 6 height 6
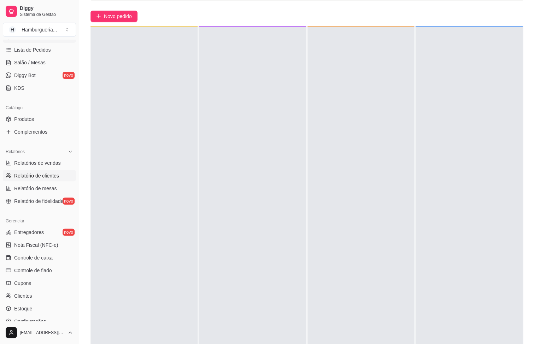
click at [52, 179] on span "Relatório de clientes" at bounding box center [36, 175] width 45 height 7
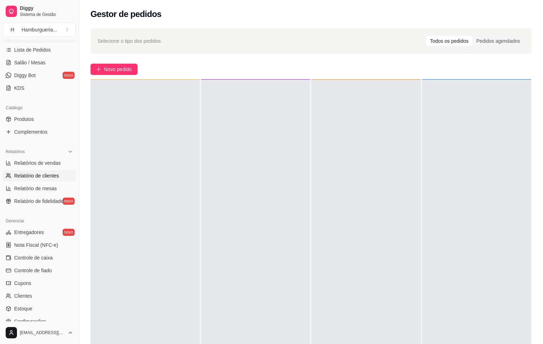
select select "30"
select select "HIGHEST_TOTAL_SPENT_WITH_ORDERS"
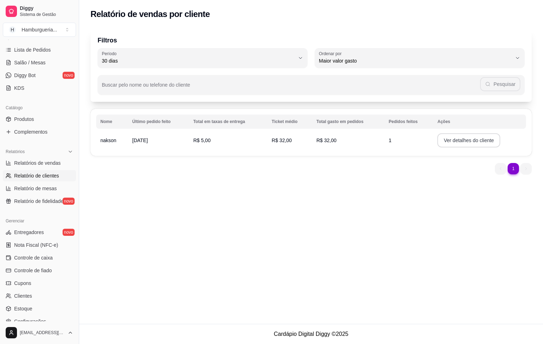
click at [362, 145] on button "Ver detalhes do cliente" at bounding box center [468, 140] width 63 height 14
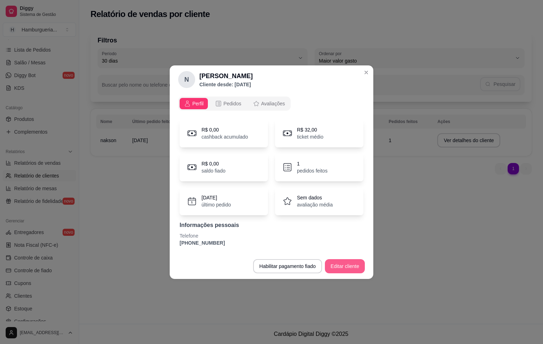
click at [346, 229] on button "Editar cliente" at bounding box center [345, 266] width 40 height 14
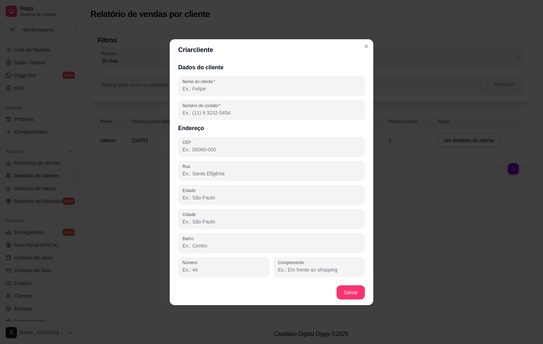
click at [222, 89] on input "Nome do cliente" at bounding box center [271, 88] width 178 height 7
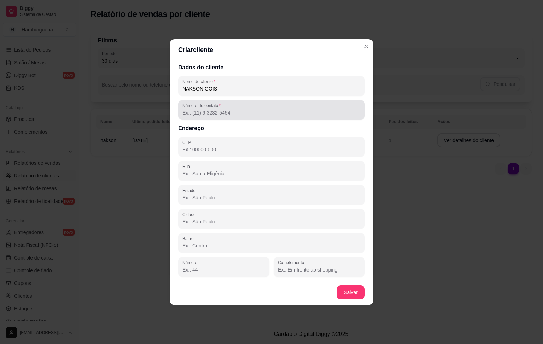
type input "NAKSON GOIS"
click at [229, 116] on input "Número de contato" at bounding box center [271, 112] width 178 height 7
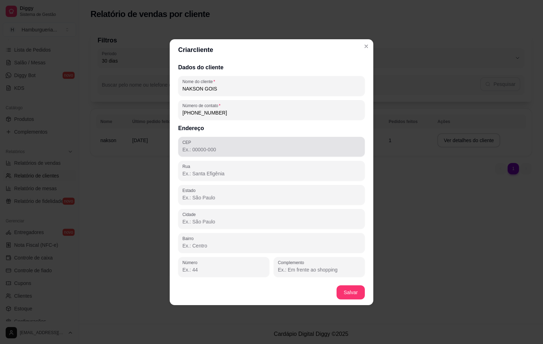
type input "(11) 9 5845-7316"
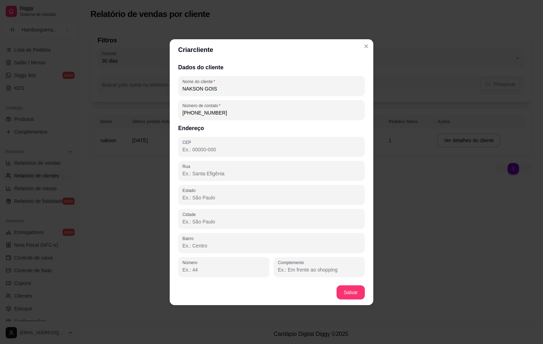
click at [220, 146] on input "CEP" at bounding box center [271, 149] width 178 height 7
type input "05785-030"
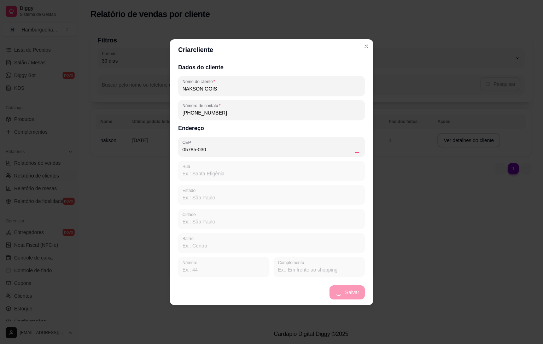
type input "Rua Artur Goulart"
type input "SP"
type input "São Paulo"
type input "Jardim Campo Limpo"
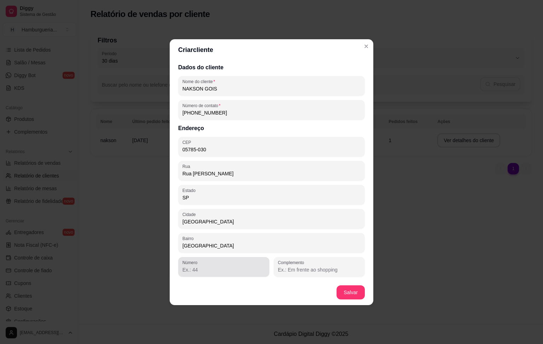
type input "05785-030"
click at [214, 229] on input "Número" at bounding box center [223, 269] width 83 height 7
type input "15"
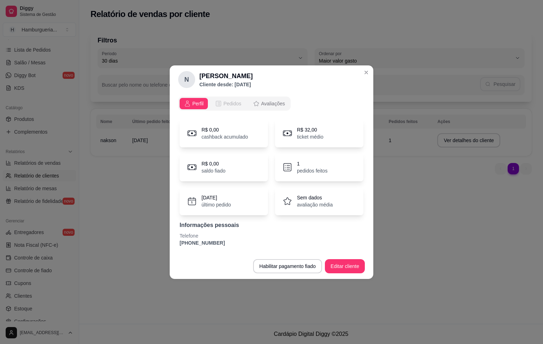
click at [229, 104] on span "Pedidos" at bounding box center [232, 103] width 18 height 7
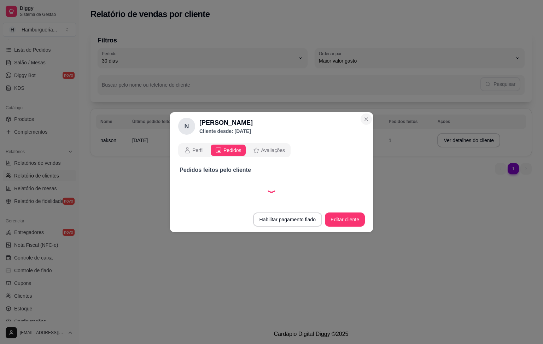
click at [362, 118] on section "N Nakson Cliente desde: 11/08/2025 Perfil Pedidos Avaliações Pedidos feitos pel…" at bounding box center [272, 172] width 204 height 120
select select "30"
select select "ALL"
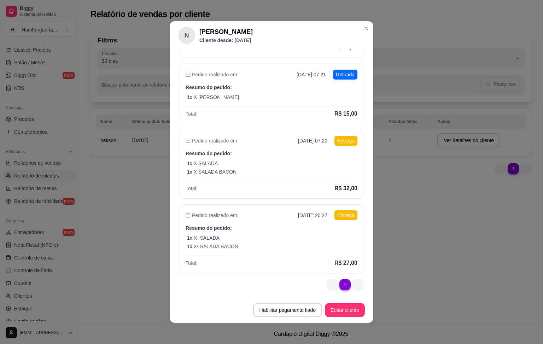
scroll to position [1, 0]
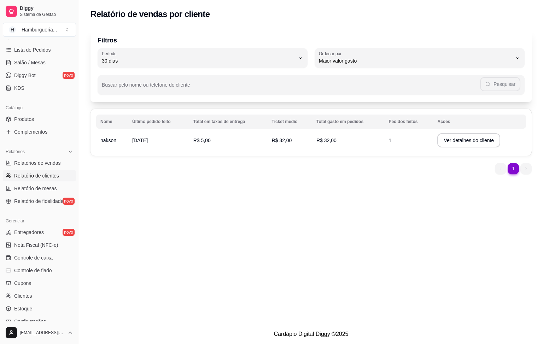
click at [169, 143] on td "12/08/2025" at bounding box center [158, 140] width 61 height 20
click at [111, 137] on span "nakson" at bounding box center [108, 140] width 16 height 6
click at [362, 143] on button "Ver detalhes do cliente" at bounding box center [468, 140] width 63 height 14
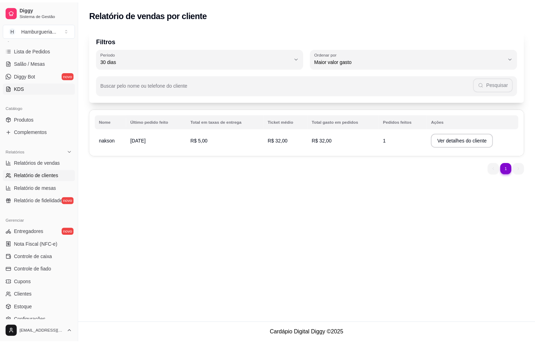
scroll to position [0, 0]
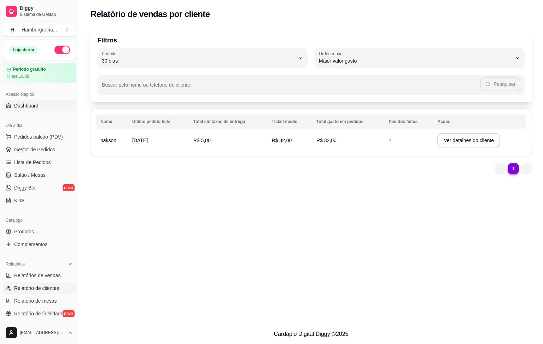
click at [36, 109] on span "Dashboard" at bounding box center [26, 105] width 24 height 7
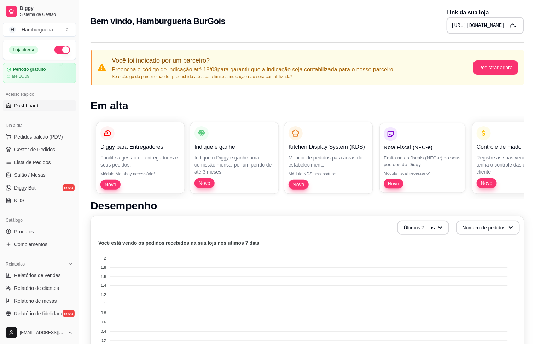
click at [362, 147] on p "Nota Fiscal (NFC-e)" at bounding box center [421, 147] width 77 height 8
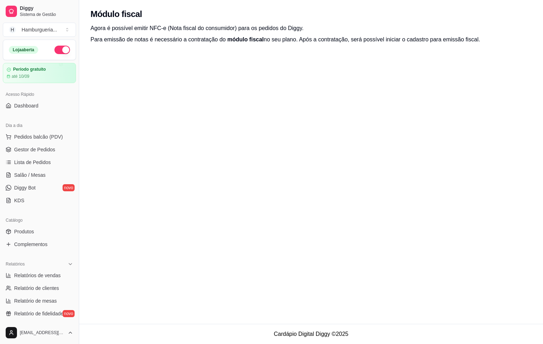
click at [245, 36] on span "módulo fiscal" at bounding box center [245, 39] width 36 height 6
drag, startPoint x: 111, startPoint y: 38, endPoint x: 145, endPoint y: 31, distance: 35.4
click at [145, 31] on div "Agora é possível emitir NFC-e (Nota fiscal do consumidor) para os pedidos do Di…" at bounding box center [311, 42] width 464 height 37
click at [183, 40] on p "Para emissão de notas é necessário a contratação do módulo fiscal no seu plano.…" at bounding box center [310, 39] width 441 height 8
click at [40, 200] on link "KDS" at bounding box center [39, 200] width 73 height 11
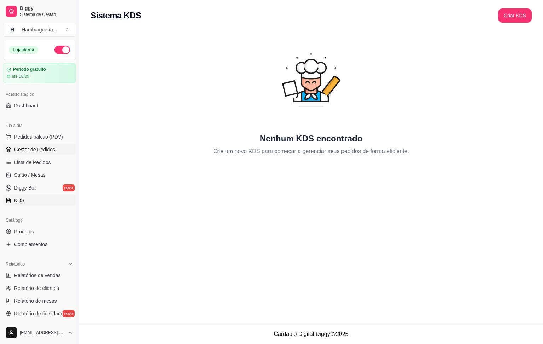
click at [42, 146] on span "Gestor de Pedidos" at bounding box center [34, 149] width 41 height 7
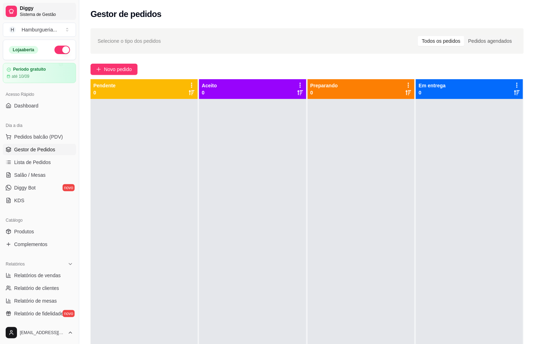
click at [54, 15] on span "Sistema de Gestão" at bounding box center [46, 15] width 53 height 6
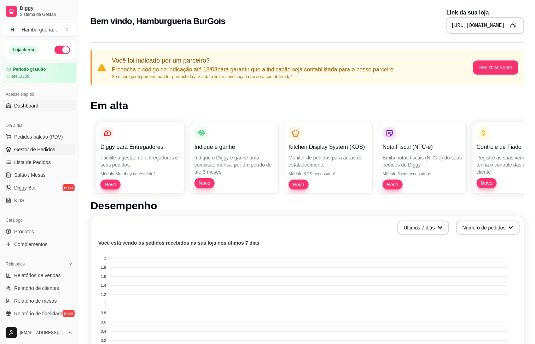
click at [45, 145] on link "Gestor de Pedidos" at bounding box center [39, 149] width 73 height 11
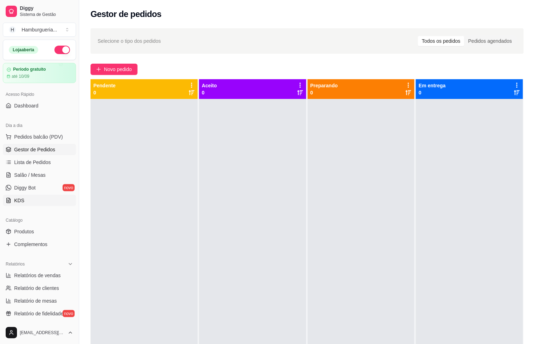
scroll to position [165, 0]
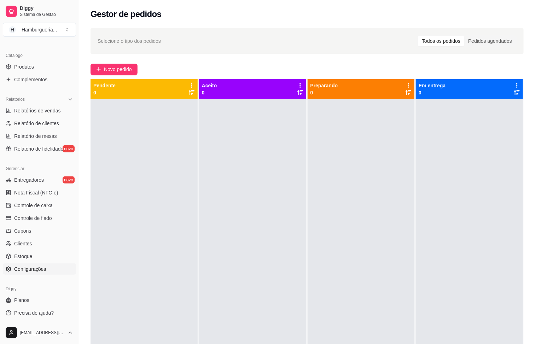
click at [33, 229] on span "Configurações" at bounding box center [30, 268] width 32 height 7
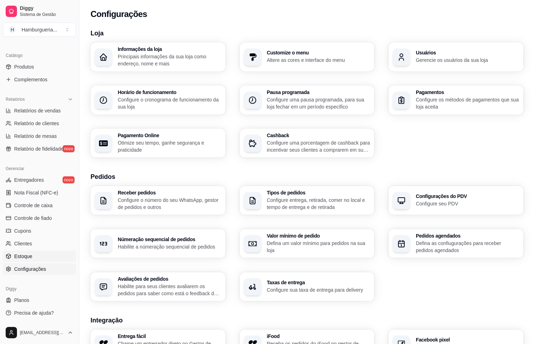
click at [36, 229] on link "Estoque" at bounding box center [39, 256] width 73 height 11
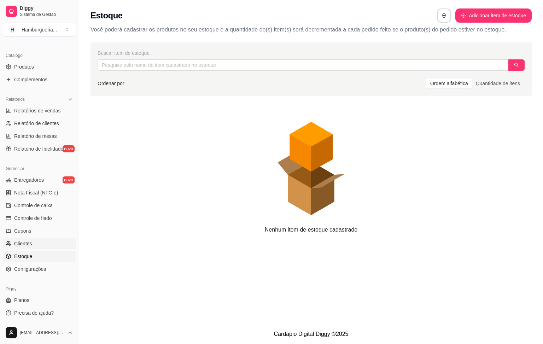
click at [34, 229] on link "Clientes" at bounding box center [39, 243] width 73 height 11
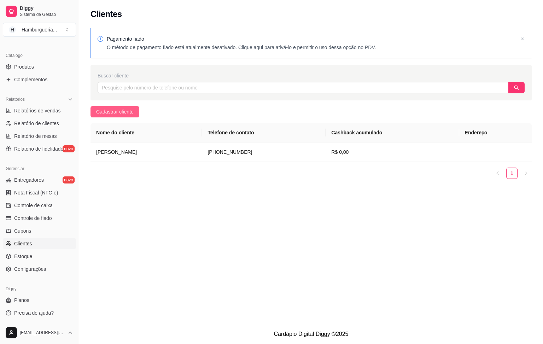
click at [125, 111] on span "Cadastrar cliente" at bounding box center [114, 112] width 37 height 8
click at [46, 207] on span "Controle de caixa" at bounding box center [33, 205] width 39 height 7
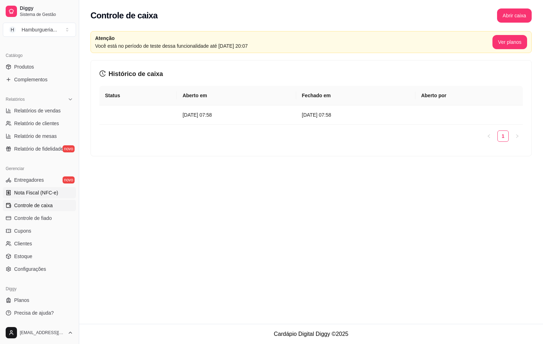
click at [50, 193] on span "Nota Fiscal (NFC-e)" at bounding box center [36, 192] width 44 height 7
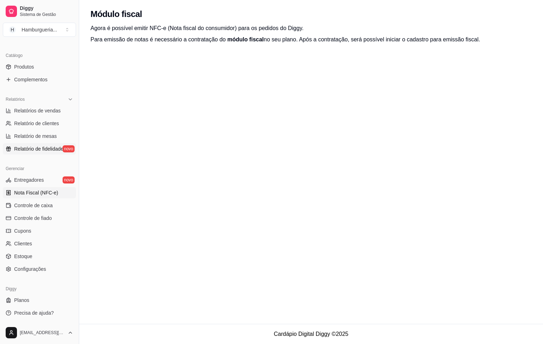
click at [32, 150] on span "Relatório de fidelidade" at bounding box center [38, 148] width 49 height 7
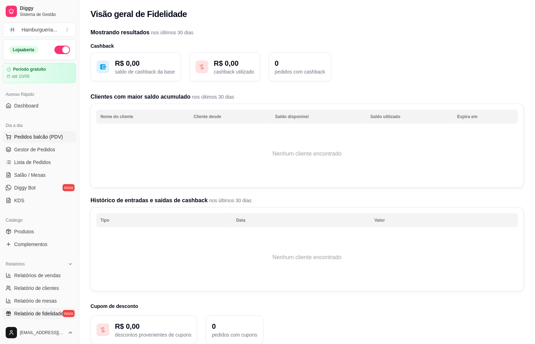
click at [41, 134] on span "Pedidos balcão (PDV)" at bounding box center [38, 136] width 49 height 7
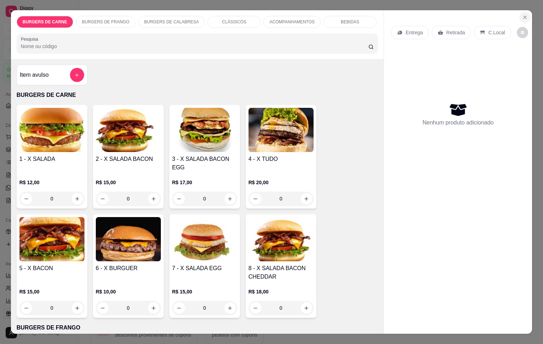
click at [362, 16] on icon "Close" at bounding box center [524, 17] width 3 height 3
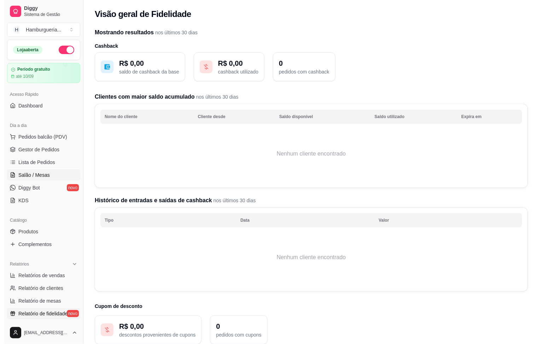
scroll to position [106, 0]
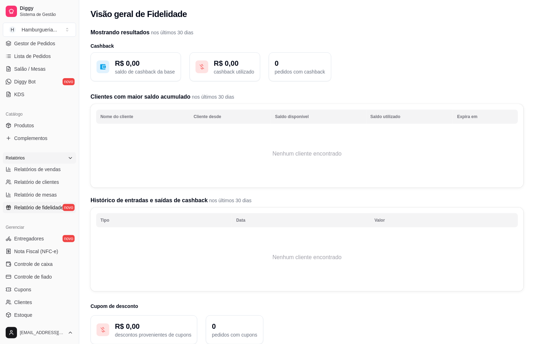
click at [65, 157] on div "Relatórios" at bounding box center [39, 157] width 73 height 11
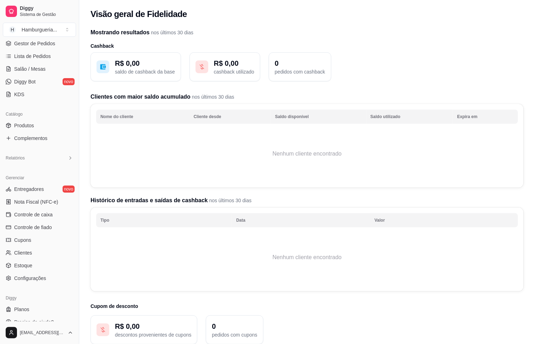
click at [35, 183] on div "Gerenciar" at bounding box center [39, 177] width 73 height 11
click at [38, 187] on span "Entregadores" at bounding box center [29, 189] width 30 height 7
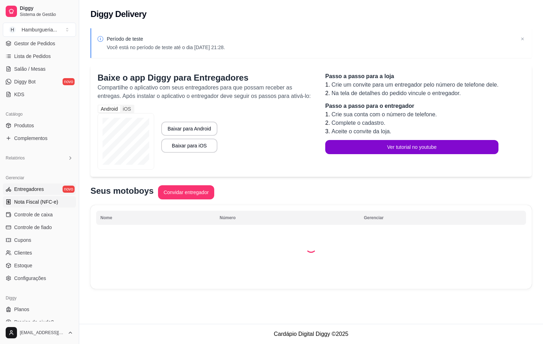
click at [33, 198] on link "Nota Fiscal (NFC-e)" at bounding box center [39, 201] width 73 height 11
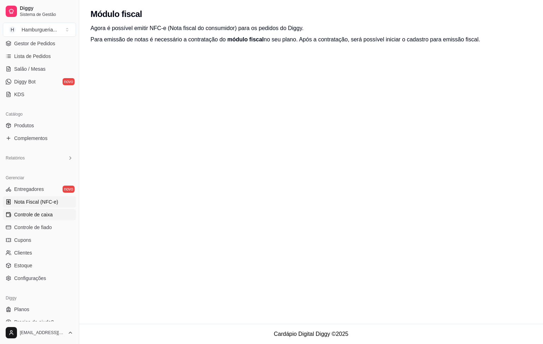
click at [33, 212] on span "Controle de caixa" at bounding box center [33, 214] width 39 height 7
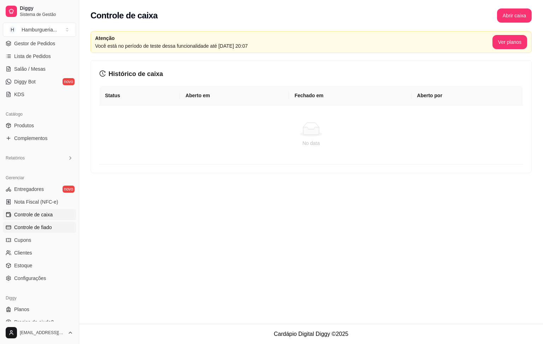
click at [38, 229] on span "Controle de fiado" at bounding box center [33, 227] width 38 height 7
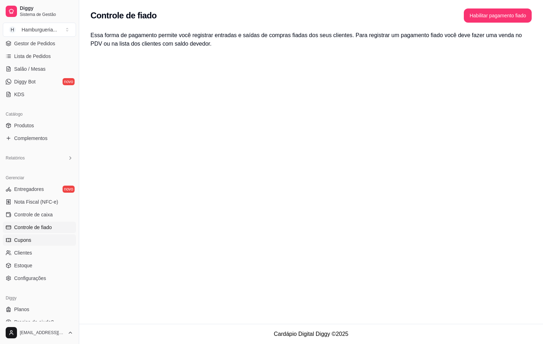
click at [37, 229] on link "Cupons" at bounding box center [39, 239] width 73 height 11
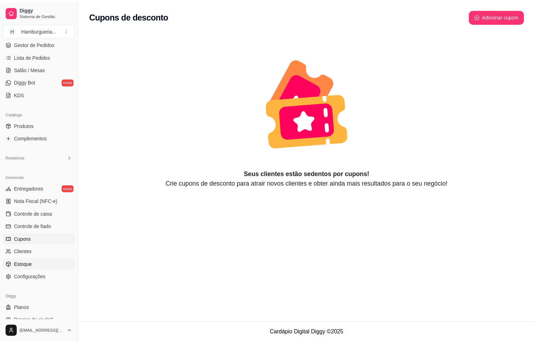
scroll to position [116, 0]
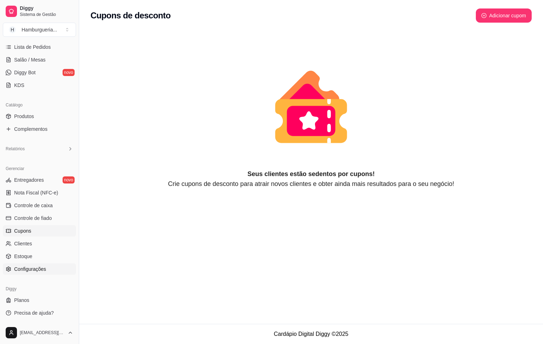
click at [35, 229] on link "Configurações" at bounding box center [39, 268] width 73 height 11
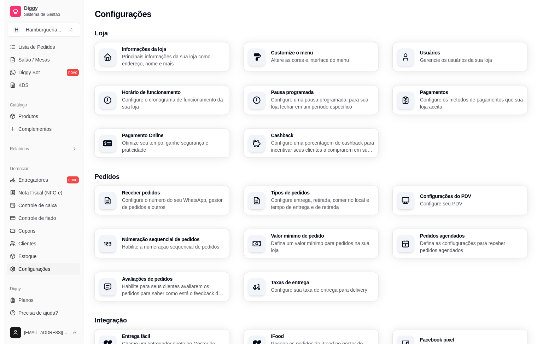
scroll to position [151, 0]
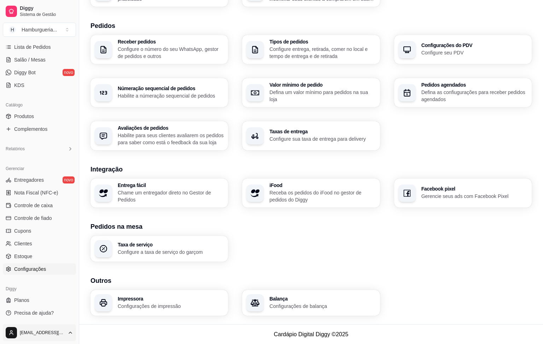
click at [47, 193] on html "Diggy Sistema de Gestão H Hamburgueria ... Loja aberta Período gratuito até 10/…" at bounding box center [271, 21] width 543 height 344
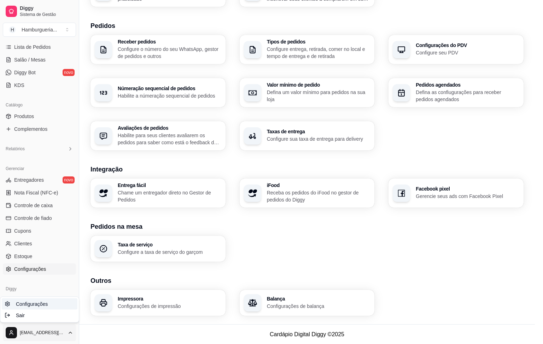
click at [46, 229] on span "Configurações" at bounding box center [32, 303] width 32 height 7
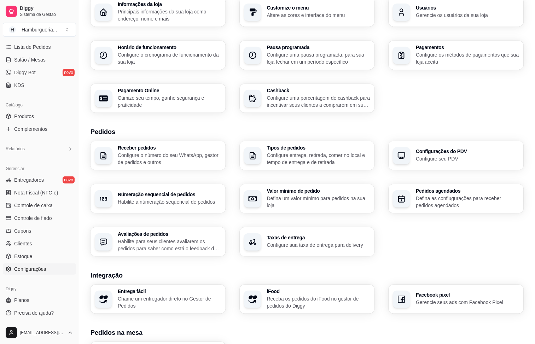
scroll to position [0, 0]
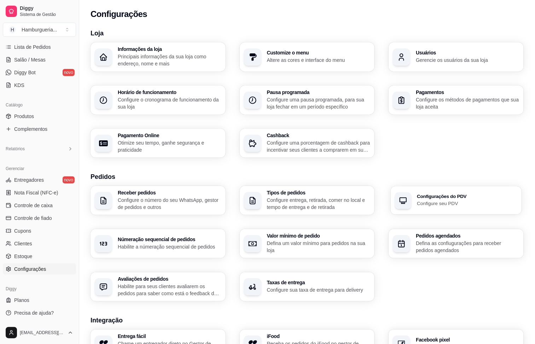
click at [362, 199] on div "button" at bounding box center [403, 200] width 17 height 17
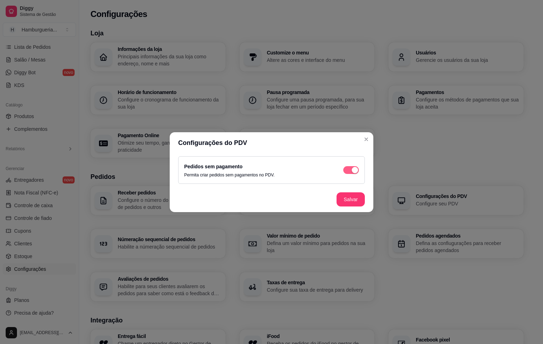
click at [348, 166] on span "button" at bounding box center [351, 170] width 16 height 8
click at [350, 174] on div "Pedidos sem pagamento Permita criar pedidos sem pagamentos no PDV." at bounding box center [271, 170] width 175 height 16
click at [351, 169] on span "button" at bounding box center [351, 170] width 16 height 8
click at [356, 209] on footer "Salvar" at bounding box center [272, 199] width 204 height 25
click at [353, 199] on button "Salvar" at bounding box center [351, 199] width 28 height 14
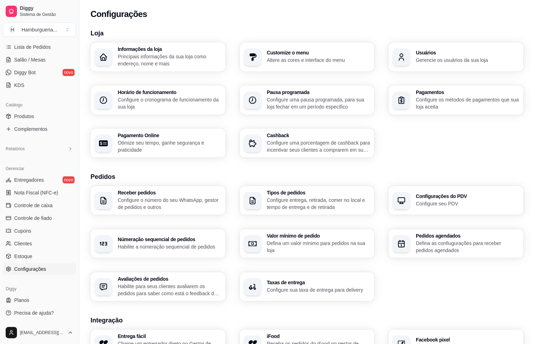
click at [279, 199] on p "Configure entrega, retirada, comer no local e tempo de entrega e de retirada" at bounding box center [319, 203] width 104 height 14
click at [190, 210] on p "Configure o número do seu WhatsApp, gestor de pedidos e outros" at bounding box center [169, 203] width 100 height 14
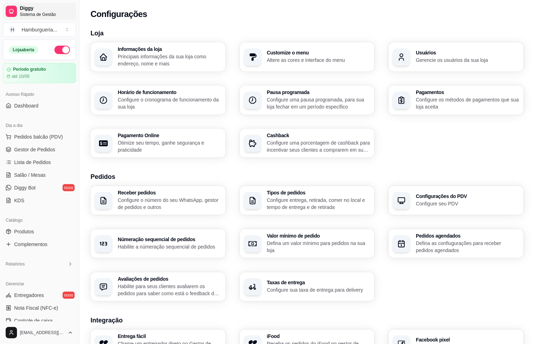
click at [28, 16] on span "Sistema de Gestão" at bounding box center [46, 15] width 53 height 6
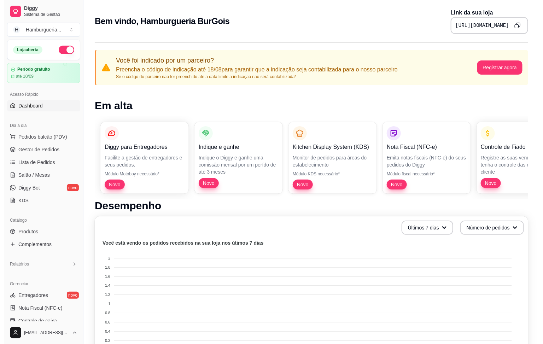
scroll to position [318, 0]
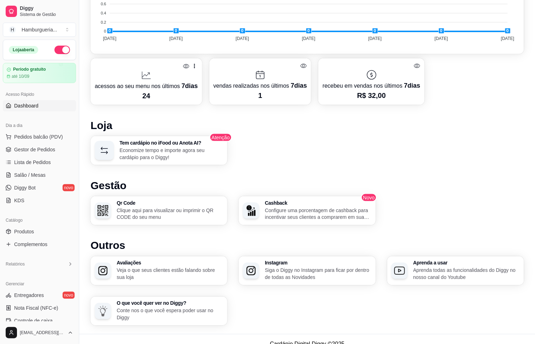
click at [131, 212] on p "Clique aqui para visualizar ou imprimir o QR CODE do seu menu" at bounding box center [170, 214] width 106 height 14
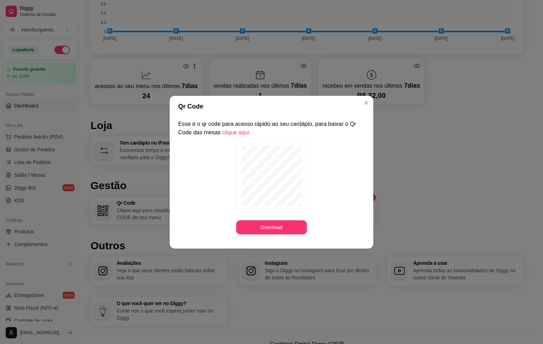
click at [236, 135] on link "clique aqui" at bounding box center [235, 132] width 27 height 6
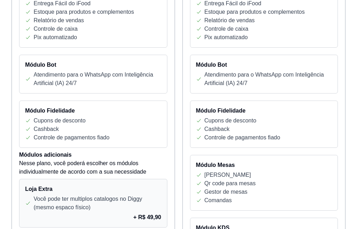
scroll to position [53, 0]
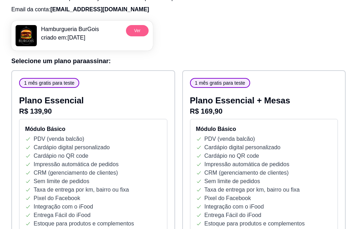
click at [148, 30] on button "Ver" at bounding box center [137, 30] width 23 height 11
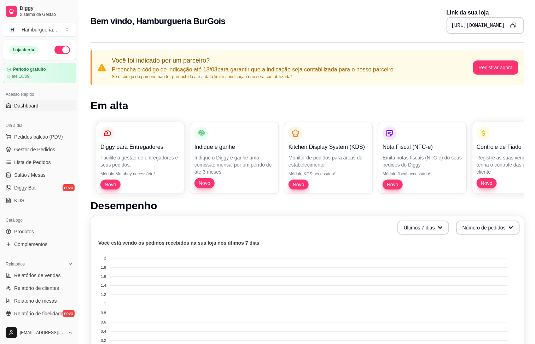
scroll to position [265, 0]
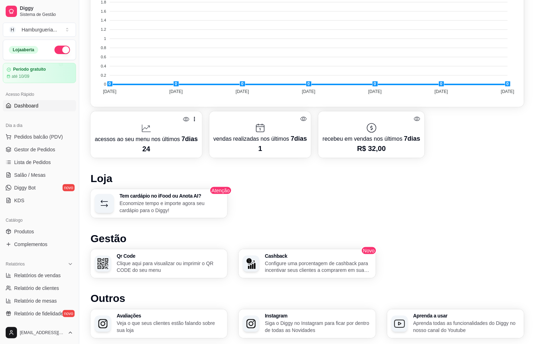
click at [407, 197] on div "Tem cardápio no iFood ou Anota AI? Economize tempo e importe agora seu cardápio…" at bounding box center [306, 203] width 433 height 29
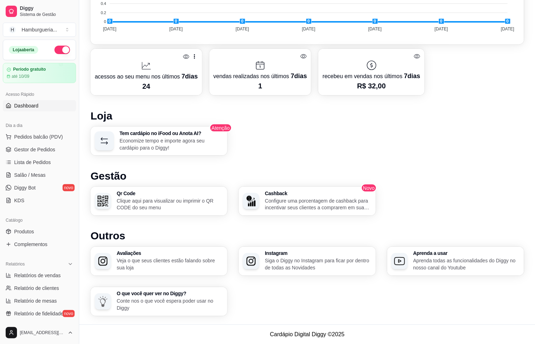
click at [43, 105] on link "Dashboard" at bounding box center [39, 105] width 73 height 11
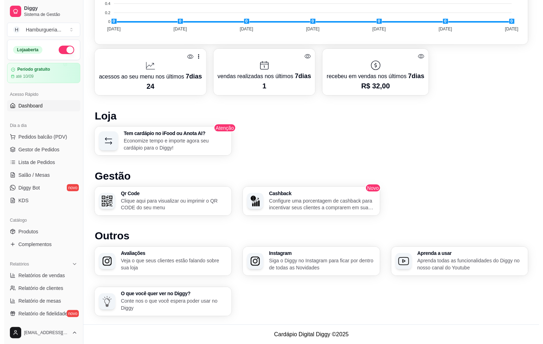
scroll to position [0, 0]
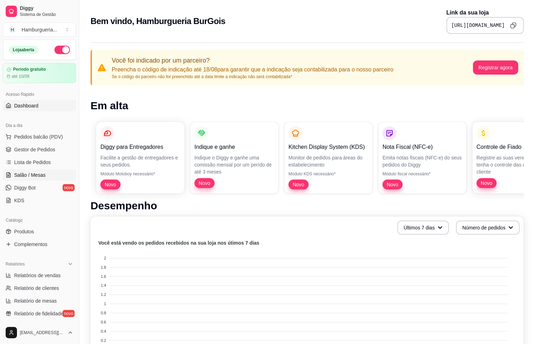
click at [32, 176] on span "Salão / Mesas" at bounding box center [29, 174] width 31 height 7
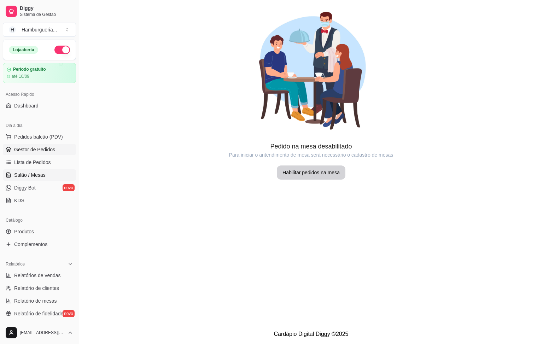
click at [40, 153] on span "Gestor de Pedidos" at bounding box center [34, 149] width 41 height 7
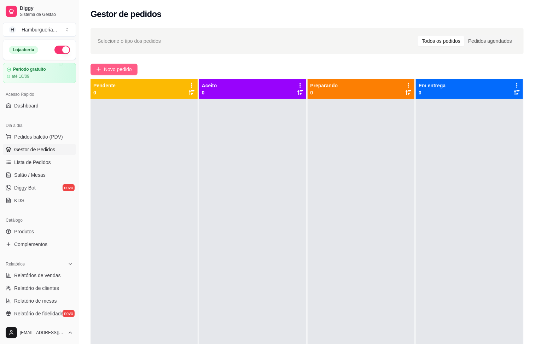
click at [130, 68] on span "Novo pedido" at bounding box center [118, 69] width 28 height 8
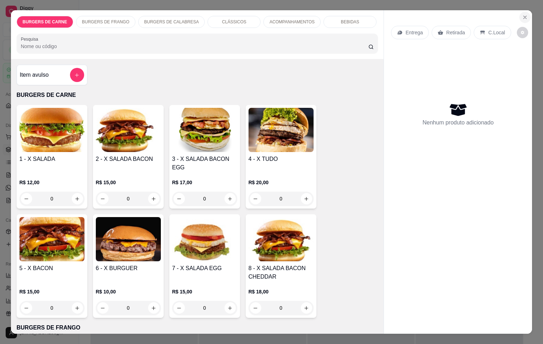
click at [522, 14] on icon "Close" at bounding box center [525, 17] width 6 height 6
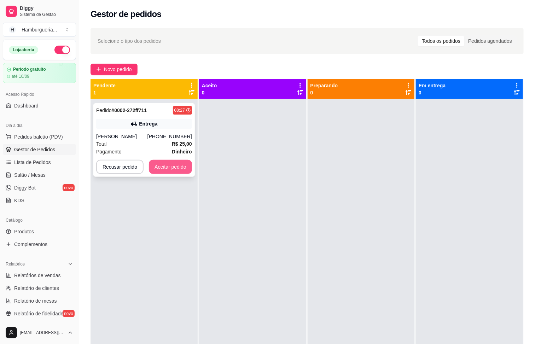
click at [175, 173] on button "Aceitar pedido" at bounding box center [170, 167] width 43 height 14
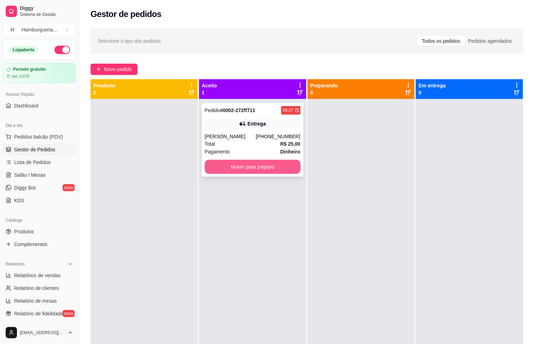
click at [268, 169] on button "Mover para preparo" at bounding box center [253, 167] width 96 height 14
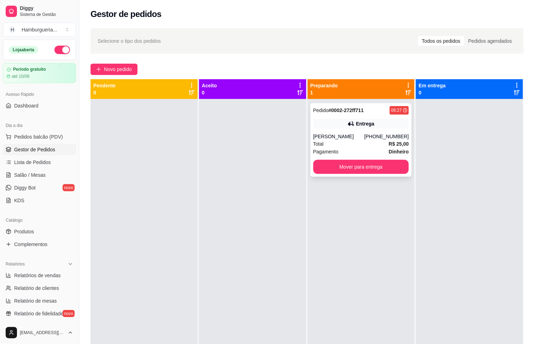
click at [360, 134] on div "Nakson" at bounding box center [338, 136] width 51 height 7
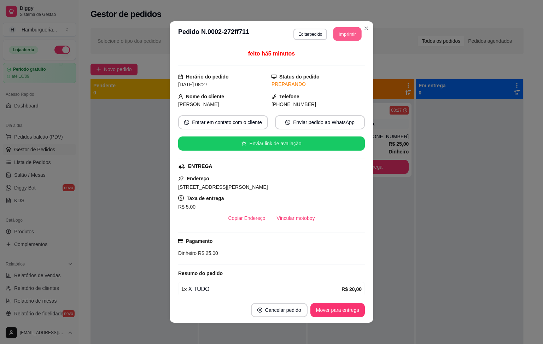
click at [346, 31] on button "Imprimir" at bounding box center [347, 34] width 28 height 14
click at [270, 313] on button "Cancelar pedido" at bounding box center [279, 310] width 57 height 14
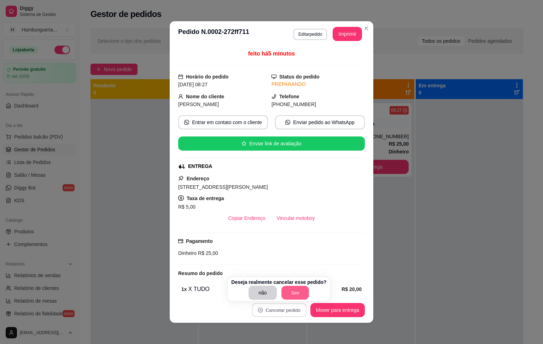
click at [292, 295] on button "Sim" at bounding box center [295, 293] width 28 height 14
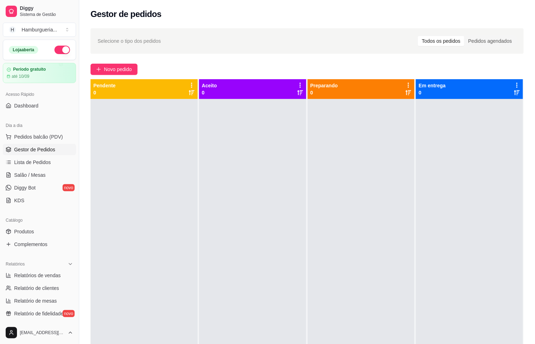
scroll to position [165, 0]
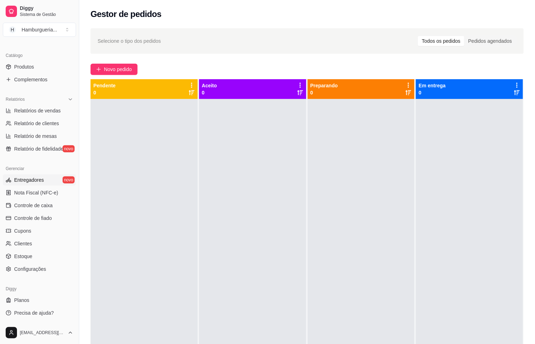
click at [36, 180] on span "Entregadores" at bounding box center [29, 179] width 30 height 7
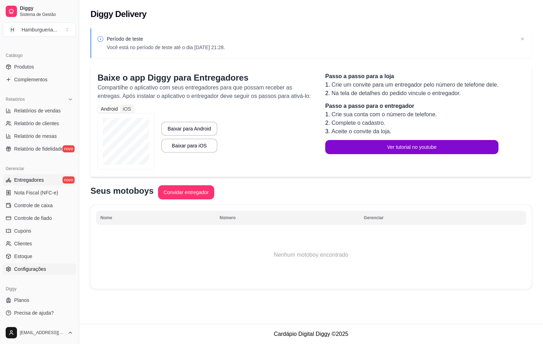
click at [45, 267] on span "Configurações" at bounding box center [30, 268] width 32 height 7
